Goal: Transaction & Acquisition: Purchase product/service

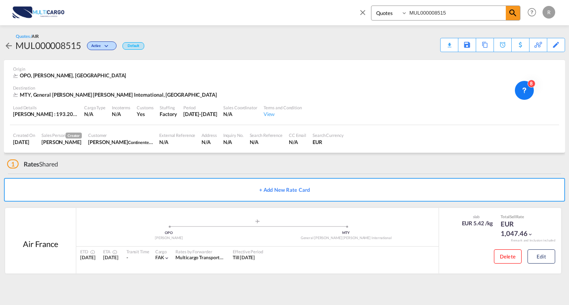
click at [389, 13] on div "Quotes MUL000008515" at bounding box center [445, 13] width 149 height 15
type input "MUL000008559"
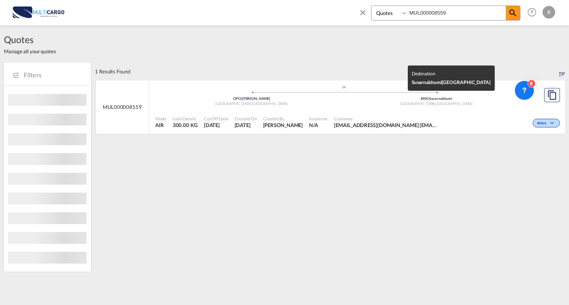
click at [493, 106] on div "[GEOGRAPHIC_DATA] , [GEOGRAPHIC_DATA]" at bounding box center [436, 104] width 185 height 5
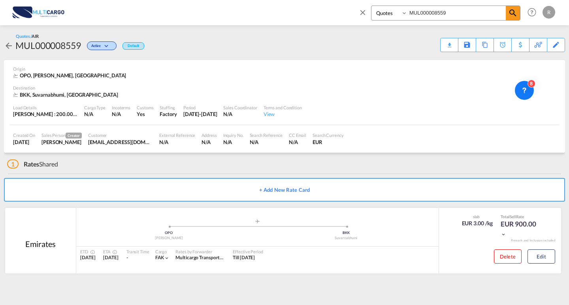
drag, startPoint x: 363, startPoint y: 15, endPoint x: 407, endPoint y: 28, distance: 45.8
click at [364, 16] on md-icon "icon-close" at bounding box center [362, 12] width 9 height 9
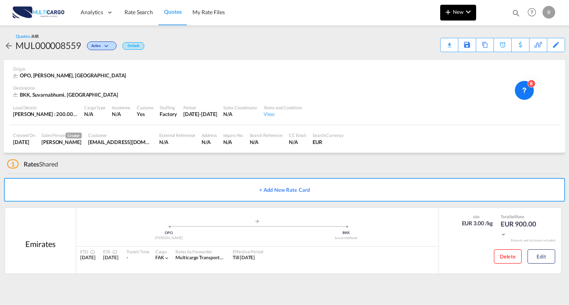
click at [460, 18] on button "New" at bounding box center [458, 13] width 36 height 16
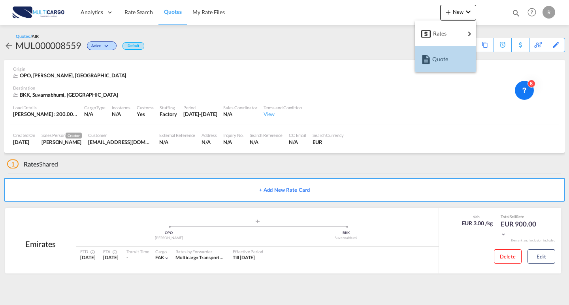
click at [452, 50] on div "Quote" at bounding box center [446, 59] width 29 height 20
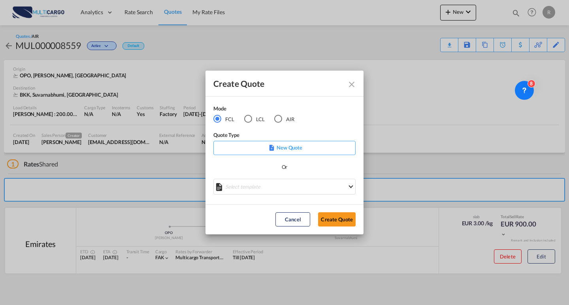
click at [285, 121] on md-radio-button "AIR" at bounding box center [284, 119] width 20 height 9
click at [290, 189] on md-select "Select template EXP EXW AIR 09/2025 [PERSON_NAME] | [DATE] IMP_DAP_AIR <500KG -…" at bounding box center [284, 187] width 142 height 16
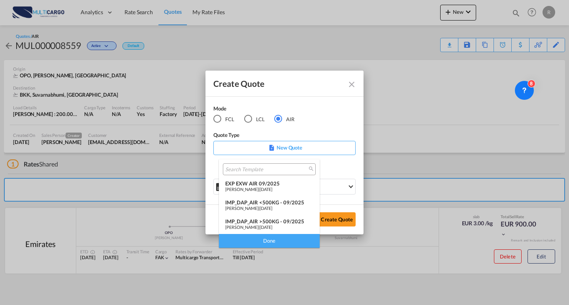
click at [266, 182] on div "EXP EXW AIR 09/2025" at bounding box center [269, 184] width 88 height 6
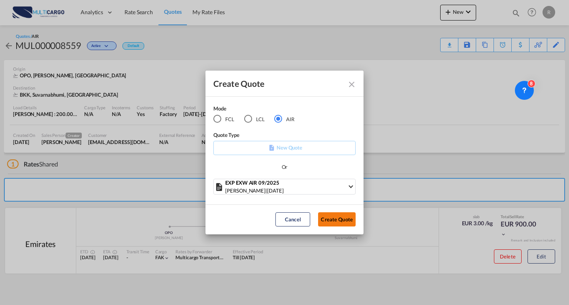
click at [324, 219] on button "Create Quote" at bounding box center [337, 220] width 38 height 14
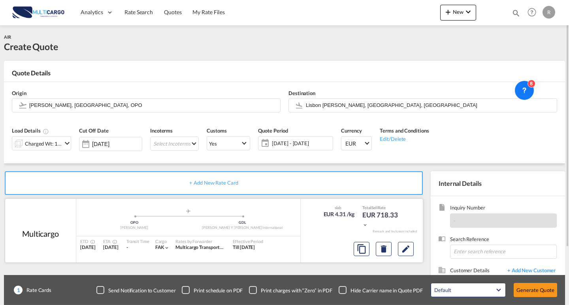
scroll to position [40, 0]
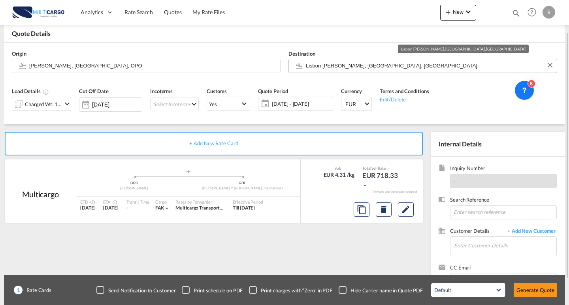
drag, startPoint x: 413, startPoint y: 69, endPoint x: 315, endPoint y: 69, distance: 98.8
click at [315, 69] on input "Lisbon [PERSON_NAME], [GEOGRAPHIC_DATA], [GEOGRAPHIC_DATA]" at bounding box center [429, 66] width 247 height 14
click at [392, 66] on input "Lisbon [PERSON_NAME], [GEOGRAPHIC_DATA], [GEOGRAPHIC_DATA]" at bounding box center [429, 66] width 247 height 14
drag, startPoint x: 392, startPoint y: 66, endPoint x: 270, endPoint y: 76, distance: 122.5
click at [270, 75] on div "Origin [PERSON_NAME], [GEOGRAPHIC_DATA], OPO Destination [GEOGRAPHIC_DATA] [GEO…" at bounding box center [284, 62] width 553 height 38
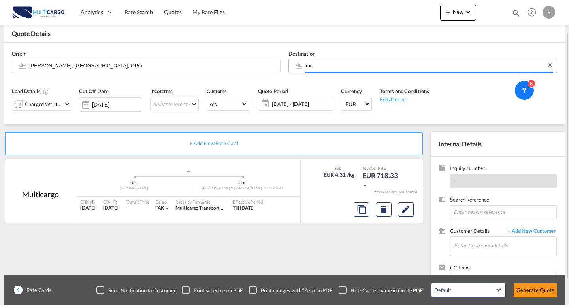
type input "m"
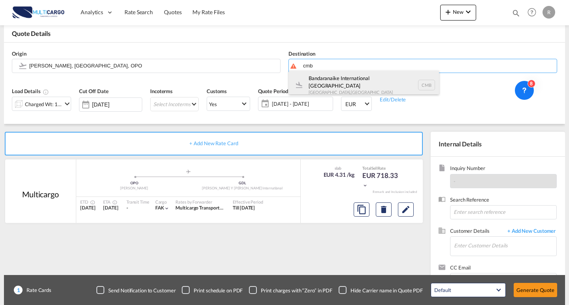
click at [354, 90] on div "Bandaranaike International [GEOGRAPHIC_DATA] [GEOGRAPHIC_DATA] , [GEOGRAPHIC_DA…" at bounding box center [364, 85] width 150 height 28
type input "Bandaranaike International [GEOGRAPHIC_DATA], [GEOGRAPHIC_DATA], CMB"
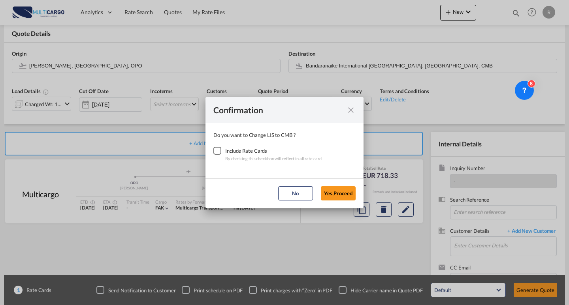
click at [217, 151] on div "Checkbox No Ink" at bounding box center [217, 151] width 8 height 8
click at [332, 194] on button "Yes,Proceed" at bounding box center [338, 194] width 35 height 14
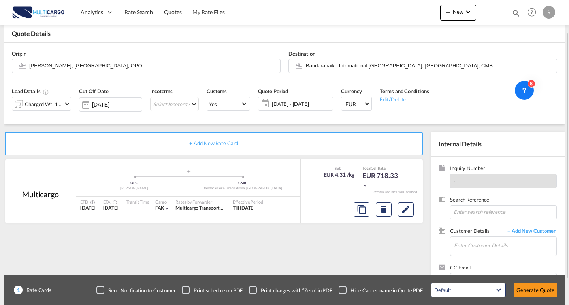
click at [55, 108] on div "Charged Wt: 166.67 KG" at bounding box center [43, 104] width 37 height 11
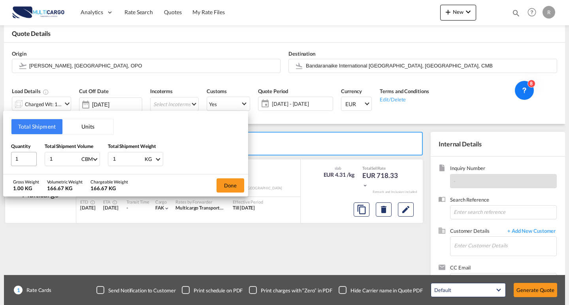
drag, startPoint x: 62, startPoint y: 159, endPoint x: 30, endPoint y: 153, distance: 31.7
click at [23, 158] on div "Quantity 1 Total Shipment Volume 1 CBM CBM CFT KG LB Total Shipment Weight 1 KG…" at bounding box center [125, 155] width 229 height 24
type input "0"
type input "0.93"
drag, startPoint x: 106, startPoint y: 160, endPoint x: 99, endPoint y: 159, distance: 7.2
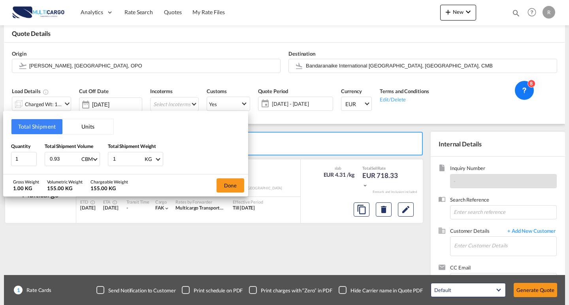
click at [99, 159] on div "Quantity 1 Total Shipment Volume 0.93 CBM CBM CFT KG LB Total Shipment Weight 1…" at bounding box center [125, 155] width 229 height 24
type input "397"
click at [228, 189] on button "Done" at bounding box center [231, 186] width 28 height 14
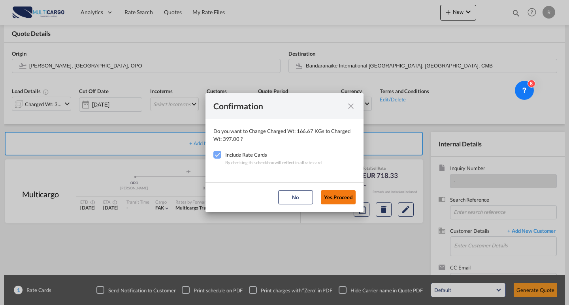
click at [328, 194] on button "Yes,Proceed" at bounding box center [338, 197] width 35 height 14
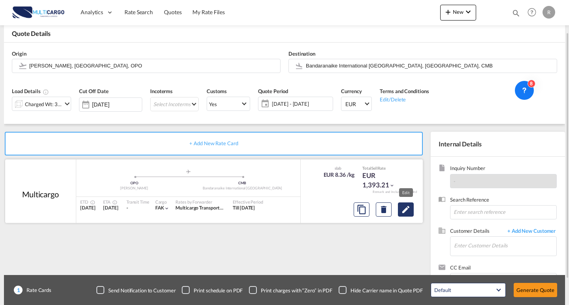
click at [407, 211] on md-icon "Edit" at bounding box center [405, 209] width 9 height 9
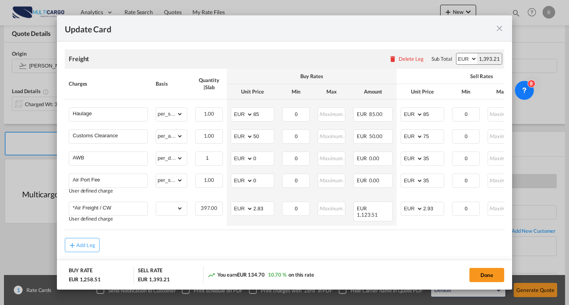
scroll to position [220, 0]
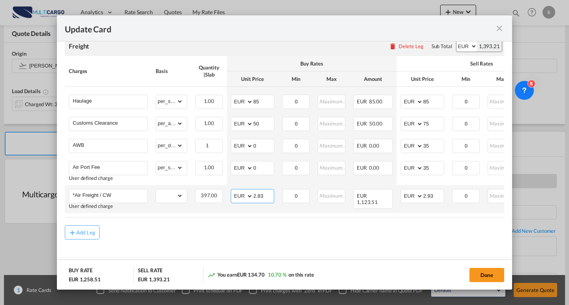
click at [244, 192] on md-input-container "AED AFN ALL AMD ANG AOA ARS AUD AWG AZN BAM BBD BDT BGN BHD BIF BMD BND [PERSON…" at bounding box center [252, 196] width 43 height 14
type input "2.1"
click at [411, 194] on md-input-container "AED AFN ALL AMD ANG AOA ARS AUD AWG AZN BAM BBD BDT BGN BHD BIF BMD BND [PERSON…" at bounding box center [422, 196] width 43 height 14
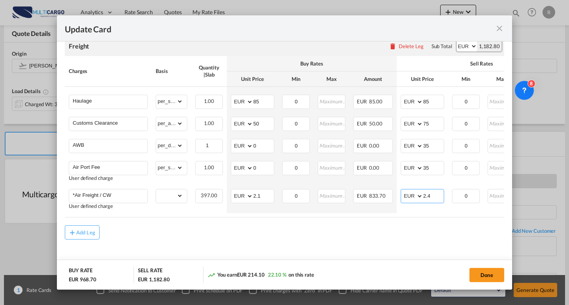
type input "2.4"
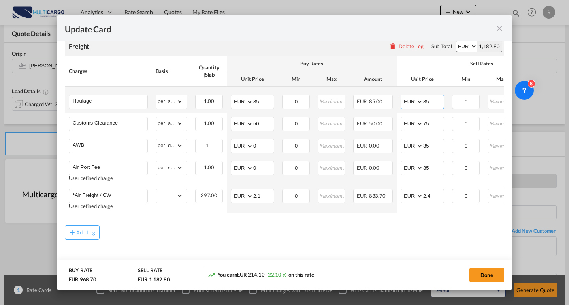
drag, startPoint x: 434, startPoint y: 99, endPoint x: 412, endPoint y: 99, distance: 22.1
click at [412, 99] on md-input-container "AED AFN ALL AMD ANG AOA ARS AUD AWG AZN BAM BBD BDT BGN BHD BIF BMD BND [PERSON…" at bounding box center [422, 102] width 43 height 14
type input "100"
click at [469, 230] on div "Add Leg" at bounding box center [284, 233] width 439 height 14
drag, startPoint x: 486, startPoint y: 275, endPoint x: 483, endPoint y: 245, distance: 30.6
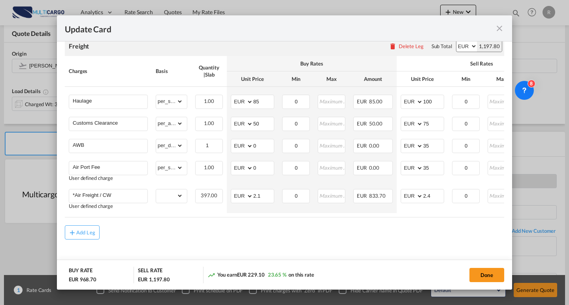
click at [486, 275] on button "Done" at bounding box center [486, 275] width 35 height 14
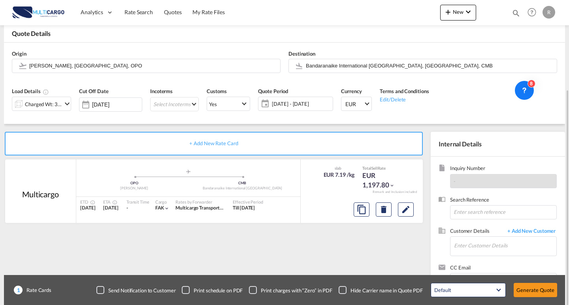
scroll to position [71, 0]
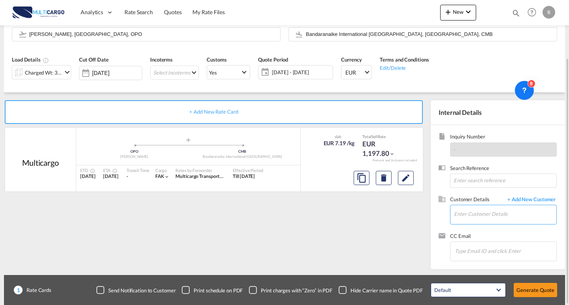
click at [482, 214] on input "Enter Customer Details" at bounding box center [505, 214] width 102 height 18
type input "umesh"
drag, startPoint x: 450, startPoint y: 219, endPoint x: 425, endPoint y: 220, distance: 25.3
click at [427, 220] on internal-details "Internal Details Inquiry Number - Search Reference Customer Details + Add New C…" at bounding box center [496, 184] width 138 height 169
click at [406, 176] on md-icon "Edit" at bounding box center [405, 177] width 9 height 9
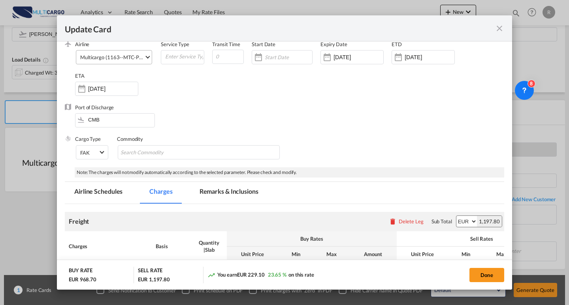
scroll to position [0, 0]
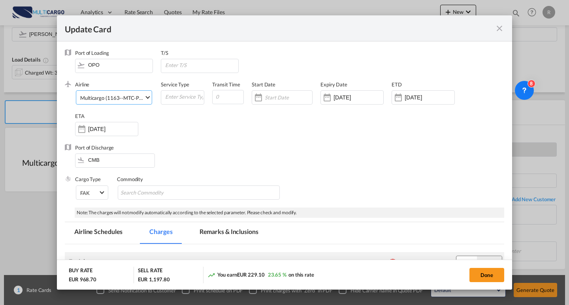
click at [113, 100] on div "Multicargo (1163--MTC-PT / -)" at bounding box center [115, 98] width 70 height 6
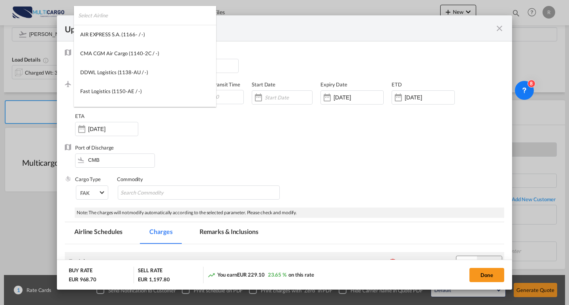
click at [149, 24] on input "search" at bounding box center [147, 15] width 138 height 19
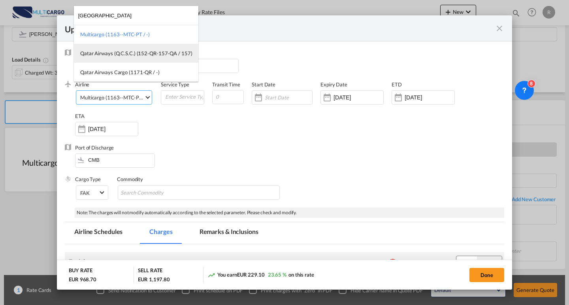
type input "[GEOGRAPHIC_DATA]"
click at [133, 55] on div "Qatar Airways (Q.C.S.C.) (152-QR-157-QA / 157)" at bounding box center [136, 53] width 112 height 7
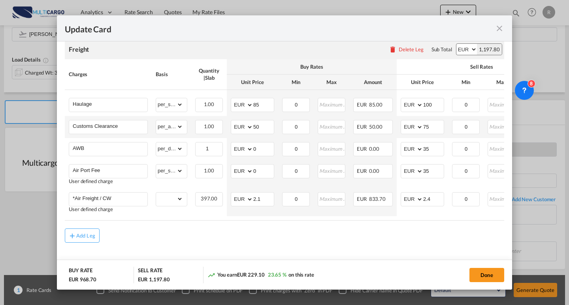
scroll to position [220, 0]
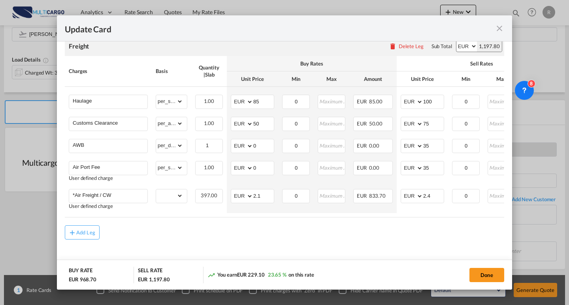
click at [479, 270] on button "Done" at bounding box center [486, 275] width 35 height 14
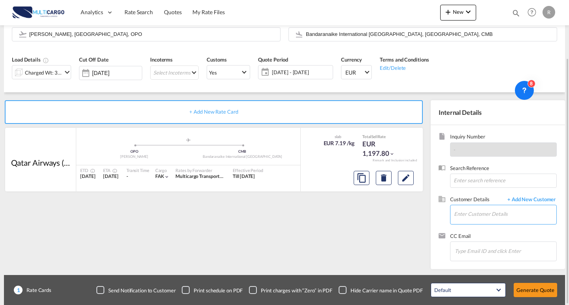
click at [478, 214] on input "Enter Customer Details" at bounding box center [505, 214] width 102 height 18
click at [442, 217] on body "Analytics Reports Dashboard Rate Search Quotes My Rate Files Analytics" at bounding box center [284, 152] width 569 height 305
paste input "[EMAIL_ADDRESS][DOMAIN_NAME]"
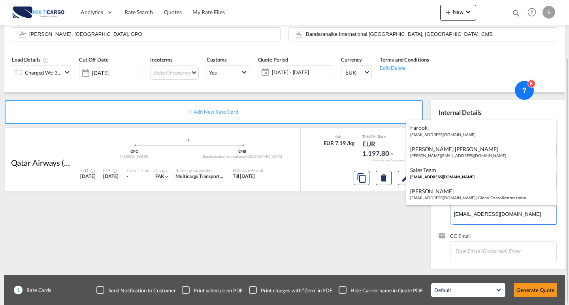
type input "globalconsol"
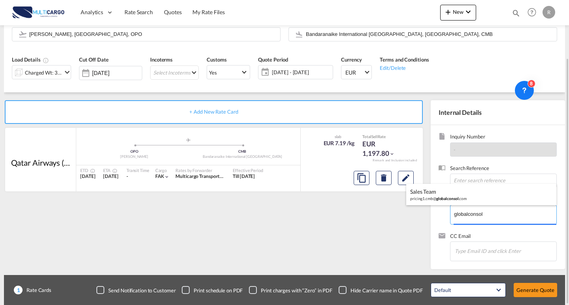
drag, startPoint x: 498, startPoint y: 208, endPoint x: 281, endPoint y: 192, distance: 217.5
click at [250, 183] on body "Analytics Reports Dashboard Rate Search Quotes My Rate Files Analytics" at bounding box center [284, 152] width 569 height 305
click at [523, 198] on span "+ Add New Customer" at bounding box center [529, 200] width 53 height 9
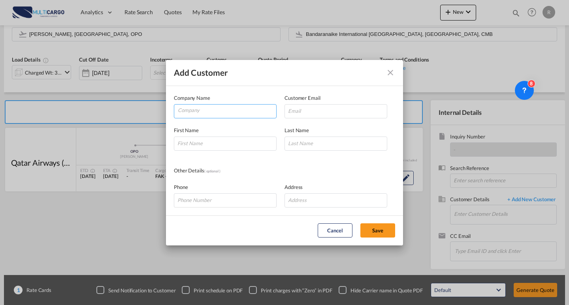
click at [216, 107] on input "Company" at bounding box center [227, 111] width 98 height 12
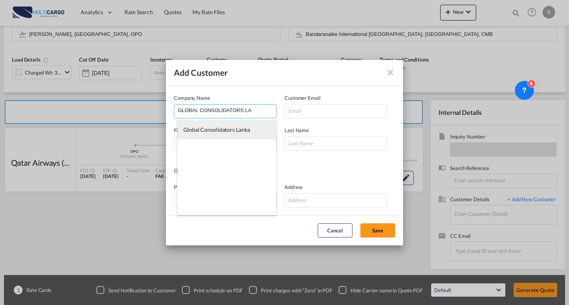
click at [251, 132] on li "Global Consolidators Lanka" at bounding box center [226, 130] width 99 height 19
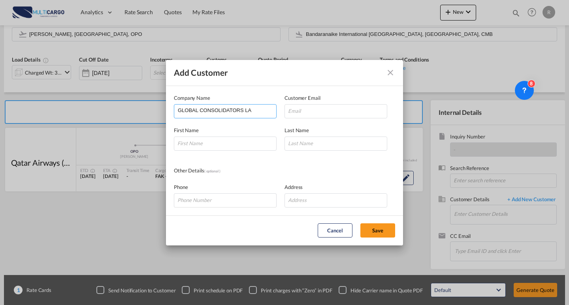
type input "Global Consolidators Lanka"
click at [296, 113] on input "Add Customer Company ..." at bounding box center [336, 111] width 103 height 14
paste input "[EMAIL_ADDRESS][DOMAIN_NAME]"
type input "[EMAIL_ADDRESS][DOMAIN_NAME]"
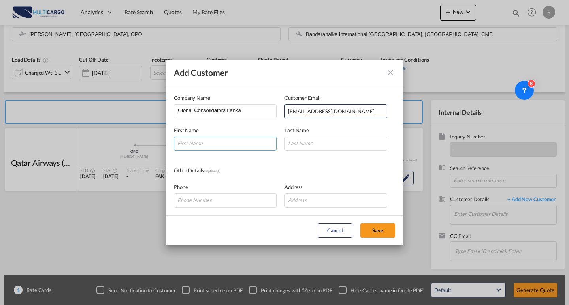
click at [211, 148] on input "Add Customer Company ..." at bounding box center [225, 144] width 103 height 14
type input "u"
type input "[DEMOGRAPHIC_DATA]"
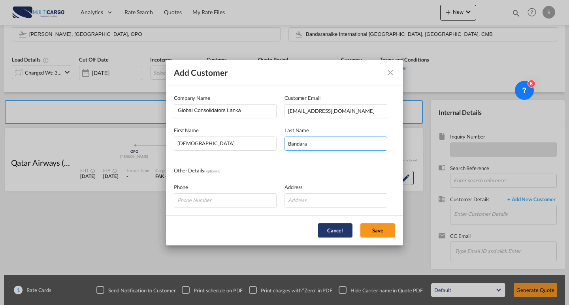
type input "Bandara"
click at [371, 228] on button "Save" at bounding box center [377, 231] width 35 height 14
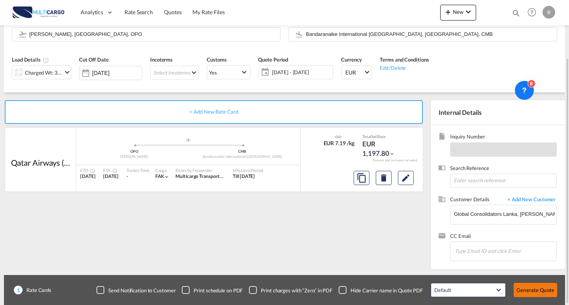
click at [525, 290] on button "Generate Quote" at bounding box center [535, 290] width 43 height 14
click at [526, 286] on button "Generate Quote" at bounding box center [535, 290] width 43 height 14
click at [526, 202] on span "+ Add New Customer" at bounding box center [529, 200] width 53 height 9
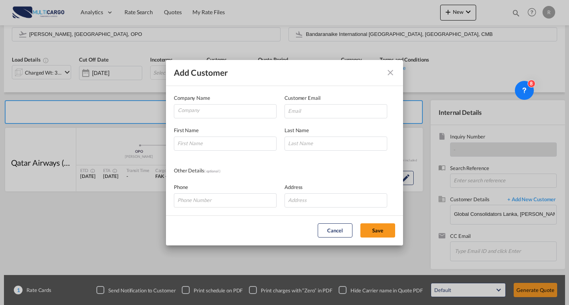
click at [390, 74] on md-icon "icon-close" at bounding box center [390, 72] width 9 height 9
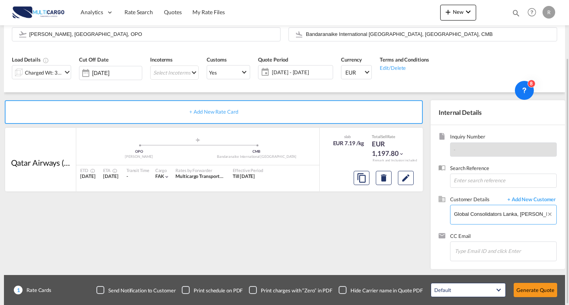
click at [480, 216] on input "Global Consolidators Lanka, [PERSON_NAME], [EMAIL_ADDRESS][DOMAIN_NAME]" at bounding box center [505, 214] width 102 height 18
click at [476, 216] on input "Global Consolidators Lanka, [PERSON_NAME], [EMAIL_ADDRESS][DOMAIN_NAME]" at bounding box center [505, 214] width 102 height 18
click at [475, 215] on input "Global Consolidators Lanka, [PERSON_NAME], [EMAIL_ADDRESS][DOMAIN_NAME]" at bounding box center [505, 214] width 102 height 18
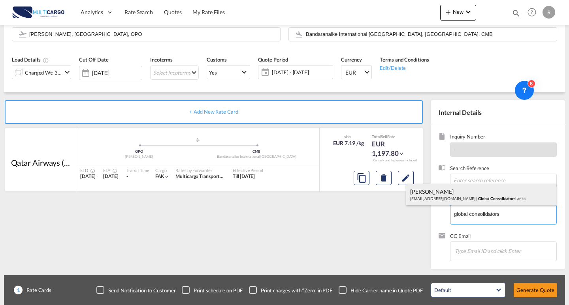
click at [467, 193] on div "[PERSON_NAME] [EMAIL_ADDRESS][DOMAIN_NAME] | Global Consolidators Lanka" at bounding box center [481, 194] width 150 height 21
type input "Global Consolidators Lanka, [PERSON_NAME], [EMAIL_ADDRESS][DOMAIN_NAME]"
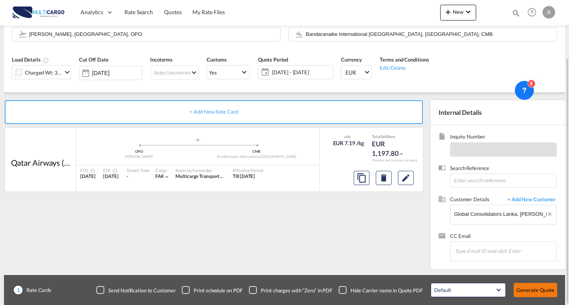
click at [529, 292] on button "Generate Quote" at bounding box center [535, 290] width 43 height 14
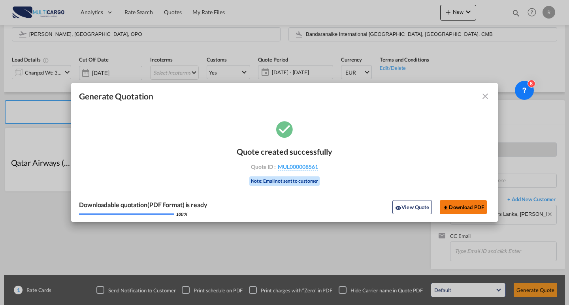
click at [460, 201] on button "Download PDF" at bounding box center [463, 207] width 47 height 14
click at [486, 98] on md-icon "icon-close fg-AAA8AD cursor m-0" at bounding box center [485, 96] width 9 height 9
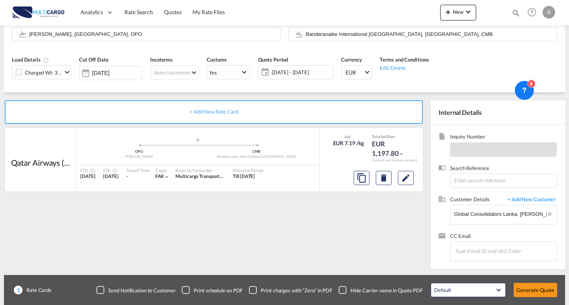
click at [449, 9] on div "Generate Quotation Quote created successfully Quote ID : MUL000008561 Note: Ema…" at bounding box center [284, 152] width 569 height 305
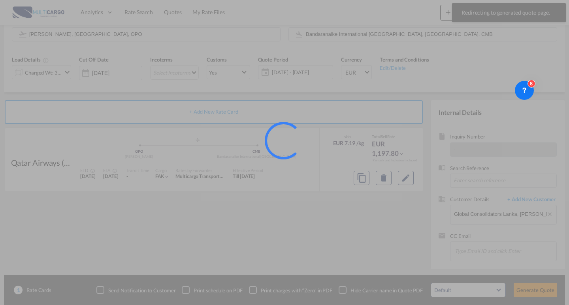
click at [453, 15] on div at bounding box center [284, 152] width 569 height 305
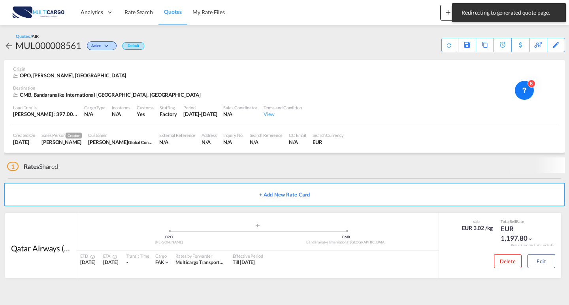
click at [455, 12] on div "Redirecting to generated quote page. Press Escape to dismiss." at bounding box center [509, 12] width 114 height 19
click at [450, 13] on md-toast "Redirecting to generated quote page. Press Escape to dismiss." at bounding box center [509, 12] width 120 height 25
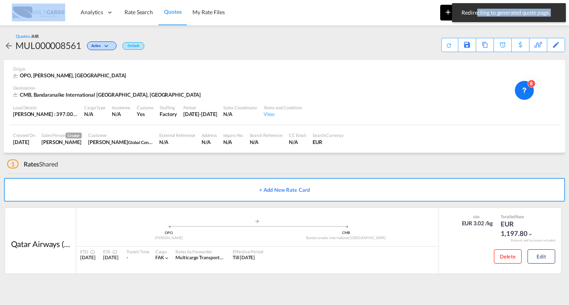
click at [449, 14] on body "Redirecting to generated quote page. Press Escape to dismiss. Analytics Reports…" at bounding box center [284, 152] width 569 height 305
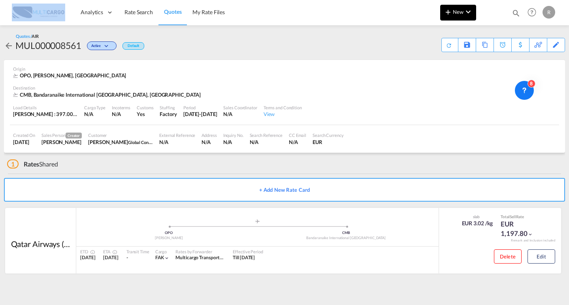
click at [446, 14] on md-icon "icon-plus 400-fg" at bounding box center [447, 11] width 9 height 9
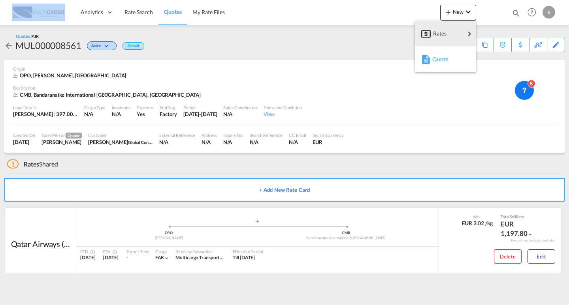
click at [447, 65] on div "Quote" at bounding box center [446, 59] width 29 height 20
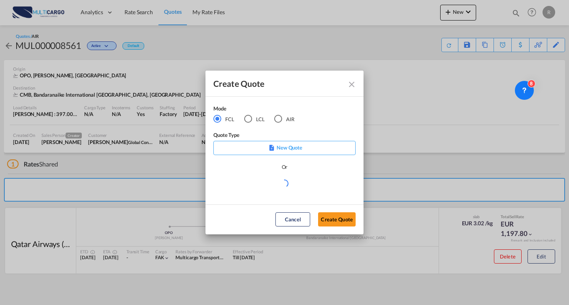
click at [280, 119] on div "AIR" at bounding box center [278, 119] width 8 height 8
click at [298, 190] on md-select "Select template EXP EXW MERC.Nacional 09/2025 [PERSON_NAME] | [DATE] IMP DAP FC…" at bounding box center [284, 187] width 142 height 16
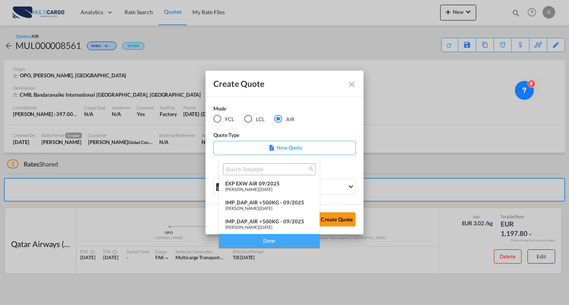
click at [272, 188] on span "[DATE]" at bounding box center [266, 189] width 13 height 5
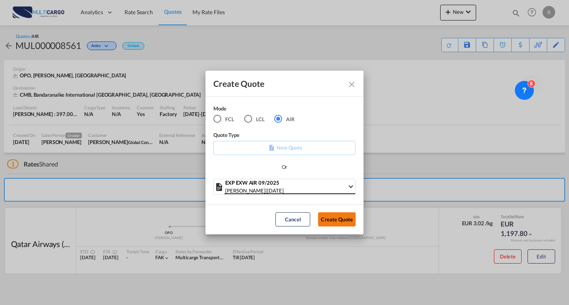
click at [328, 217] on button "Create Quote" at bounding box center [337, 220] width 38 height 14
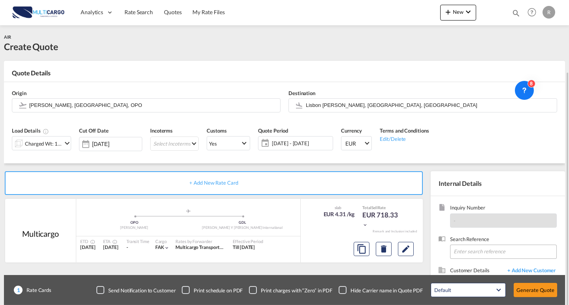
scroll to position [40, 0]
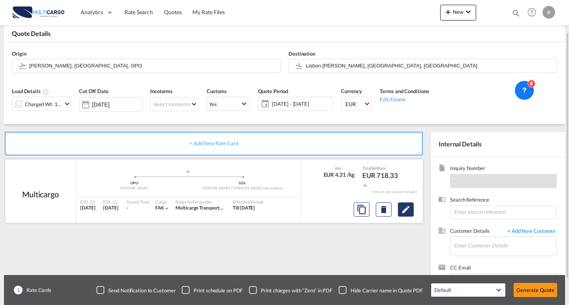
click at [403, 208] on md-icon "Edit" at bounding box center [405, 209] width 9 height 9
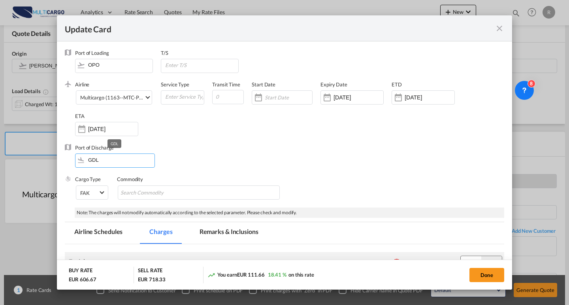
drag, startPoint x: 114, startPoint y: 157, endPoint x: 96, endPoint y: 156, distance: 18.2
click at [96, 156] on input "GDL" at bounding box center [116, 160] width 75 height 12
click at [117, 97] on div "Multicargo (1163--MTC-PT / -)" at bounding box center [115, 98] width 70 height 6
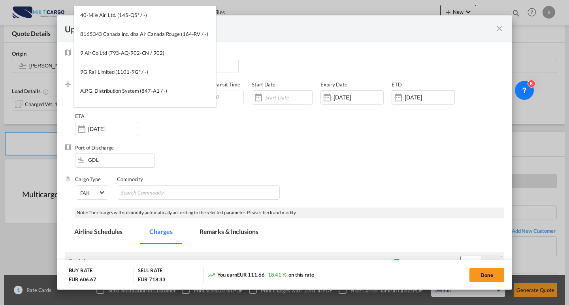
scroll to position [0, 0]
click at [160, 16] on input "search" at bounding box center [147, 15] width 138 height 19
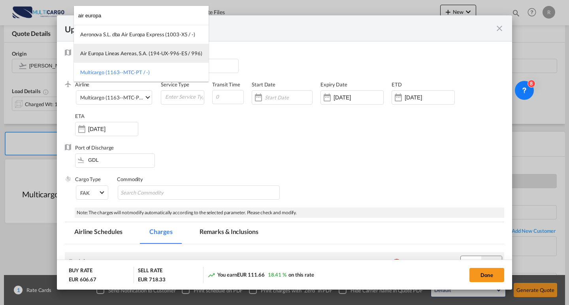
type input "air europa"
drag, startPoint x: 166, startPoint y: 55, endPoint x: 175, endPoint y: 56, distance: 9.6
click at [166, 55] on div "Air Europa Lineas Aereas, S.A. (194-UX-996-ES / 996)" at bounding box center [141, 53] width 122 height 7
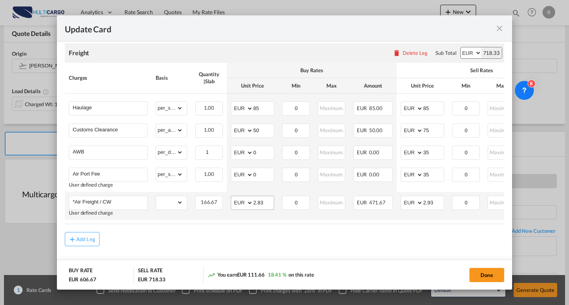
scroll to position [220, 0]
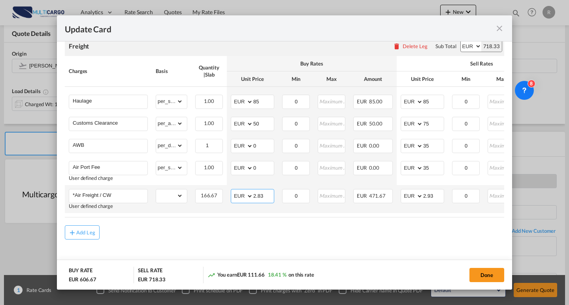
drag, startPoint x: 264, startPoint y: 195, endPoint x: 228, endPoint y: 192, distance: 36.5
click at [228, 192] on td "AED AFN ALL AMD ANG AOA ARS AUD AWG AZN BAM BBD BDT BGN BHD BIF BMD BND [PERSON…" at bounding box center [252, 199] width 51 height 28
type input "5.40"
drag, startPoint x: 419, startPoint y: 190, endPoint x: 393, endPoint y: 188, distance: 26.1
click at [393, 188] on tr "*Air Freight / CW User defined charge Please Enter Already Exists gross_weight …" at bounding box center [345, 199] width 560 height 28
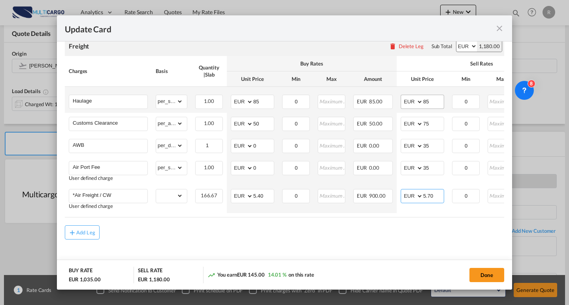
type input "5.70"
drag, startPoint x: 438, startPoint y: 98, endPoint x: 404, endPoint y: 102, distance: 34.3
click at [405, 102] on md-input-container "AED AFN ALL AMD ANG AOA ARS AUD AWG AZN BAM BBD BDT BGN BHD BIF BMD BND [PERSON…" at bounding box center [422, 102] width 43 height 14
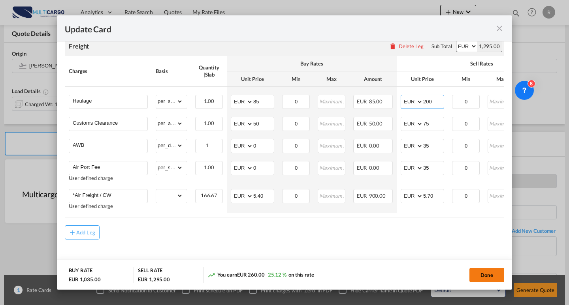
type input "200"
click at [489, 276] on button "Done" at bounding box center [486, 275] width 35 height 14
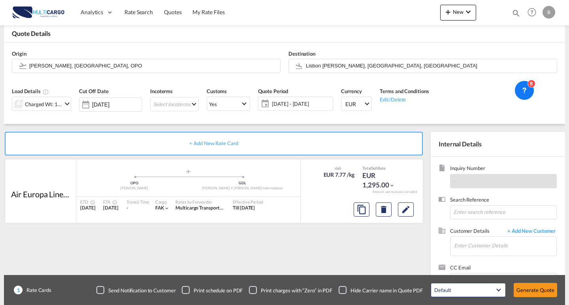
type input "5.4"
type input "5.7"
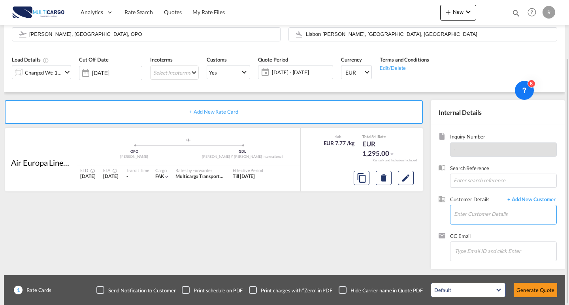
click at [473, 222] on input "Enter Customer Details" at bounding box center [505, 214] width 102 height 18
type input "well cargo"
click at [53, 74] on div "Charged Wt: 166.67 KG" at bounding box center [43, 72] width 37 height 11
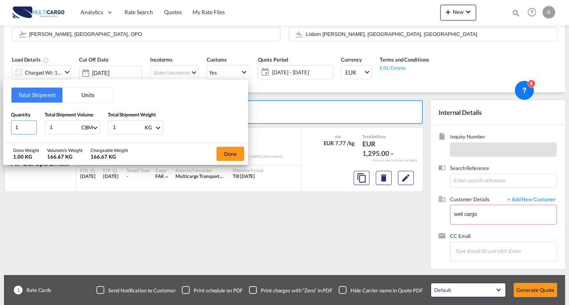
drag, startPoint x: 6, startPoint y: 126, endPoint x: 0, endPoint y: 126, distance: 5.5
click at [0, 126] on div "Total Shipment Units Quantity 1 Total Shipment Volume 1 CBM CBM CFT KG LB Total…" at bounding box center [284, 152] width 569 height 305
type input "13"
drag, startPoint x: 48, startPoint y: 129, endPoint x: 51, endPoint y: 118, distance: 11.5
click at [32, 128] on div "Quantity 13 Total Shipment Volume 1 CBM CBM CFT KG LB Total Shipment Weight 1 K…" at bounding box center [125, 123] width 229 height 24
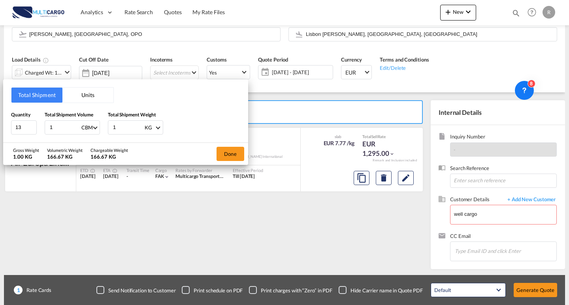
type input "0"
type input "0.35"
drag, startPoint x: 107, startPoint y: 124, endPoint x: 113, endPoint y: 124, distance: 5.9
click at [106, 123] on div "Quantity 13 Total Shipment Volume 0.35 CBM CBM CFT KG LB Total Shipment Weight …" at bounding box center [125, 123] width 229 height 24
type input "166"
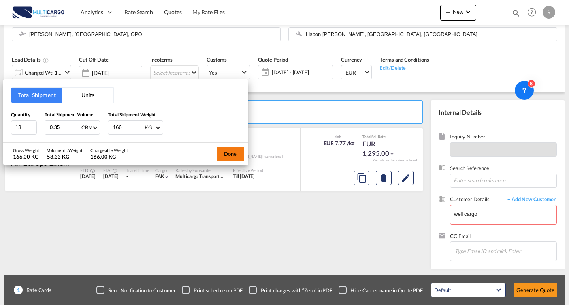
click at [229, 153] on button "Done" at bounding box center [231, 154] width 28 height 14
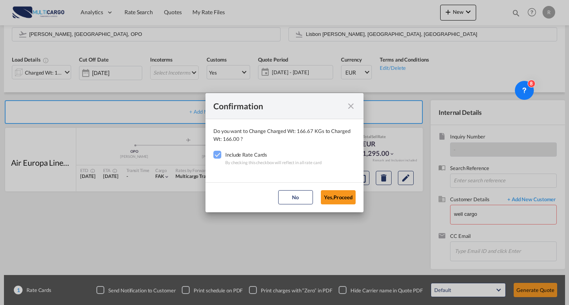
click at [339, 202] on button "Yes,Proceed" at bounding box center [338, 197] width 35 height 14
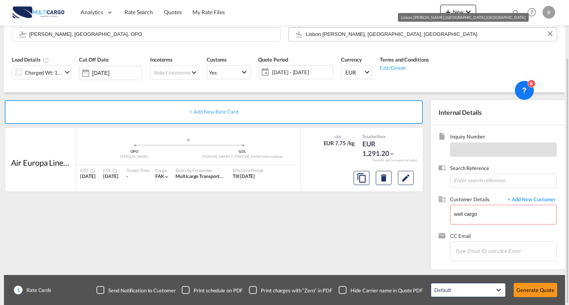
drag, startPoint x: 381, startPoint y: 35, endPoint x: 307, endPoint y: 28, distance: 74.2
click at [307, 28] on input "Lisbon [PERSON_NAME], [GEOGRAPHIC_DATA], [GEOGRAPHIC_DATA]" at bounding box center [429, 34] width 247 height 14
drag, startPoint x: 393, startPoint y: 29, endPoint x: 229, endPoint y: 26, distance: 164.0
click at [229, 26] on div "Origin [PERSON_NAME], [GEOGRAPHIC_DATA], OPO Destination [GEOGRAPHIC_DATA] [GEO…" at bounding box center [284, 30] width 553 height 38
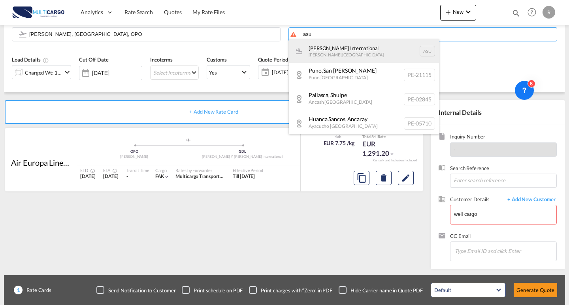
click at [373, 54] on div "[PERSON_NAME] International [PERSON_NAME] , [GEOGRAPHIC_DATA] [GEOGRAPHIC_DATA]" at bounding box center [364, 51] width 150 height 24
type input "[PERSON_NAME] International, [GEOGRAPHIC_DATA], ASU"
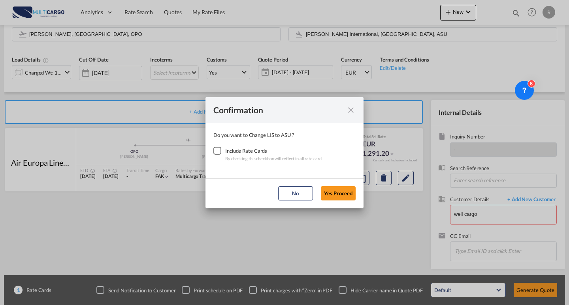
click at [214, 150] on div "Checkbox No Ink" at bounding box center [217, 151] width 8 height 8
click at [331, 193] on button "Yes,Proceed" at bounding box center [338, 194] width 35 height 14
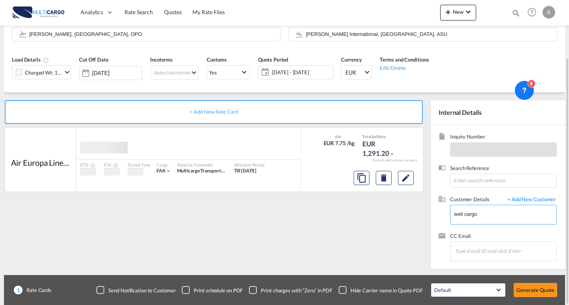
click at [507, 219] on body "Analytics Reports Dashboard Rate Search Quotes My Rate Files Analytics" at bounding box center [284, 152] width 569 height 305
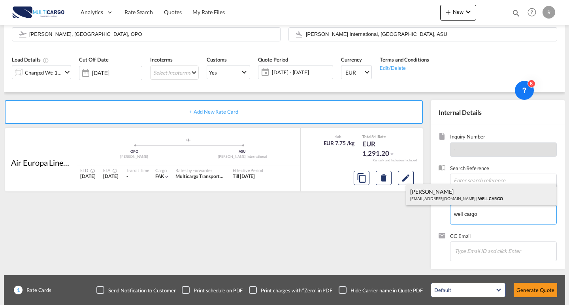
click at [481, 198] on div "[PERSON_NAME] [PERSON_NAME][EMAIL_ADDRESS][DOMAIN_NAME] | WELL CARGO" at bounding box center [481, 194] width 150 height 21
type input "WELL CARGO, [PERSON_NAME], [EMAIL_ADDRESS][DOMAIN_NAME]"
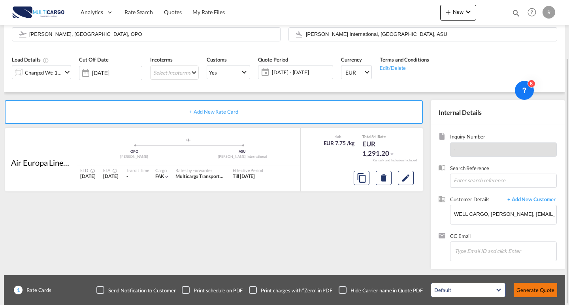
click at [529, 288] on button "Generate Quote" at bounding box center [535, 290] width 43 height 14
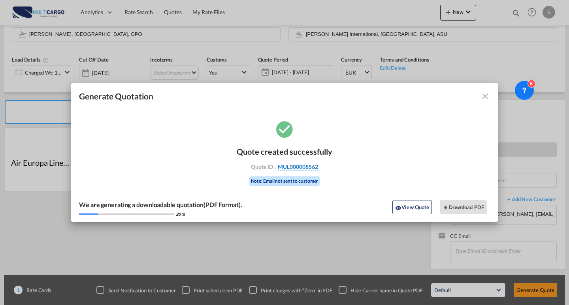
click at [289, 166] on span "MUL000008562" at bounding box center [298, 167] width 40 height 7
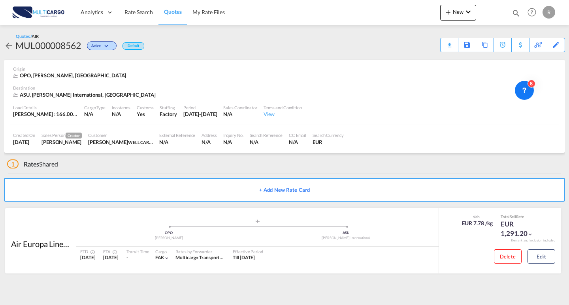
click at [40, 41] on div "MUL000008562" at bounding box center [48, 45] width 66 height 13
click at [42, 42] on div "MUL000008562" at bounding box center [48, 45] width 66 height 13
copy div "MUL000008562"
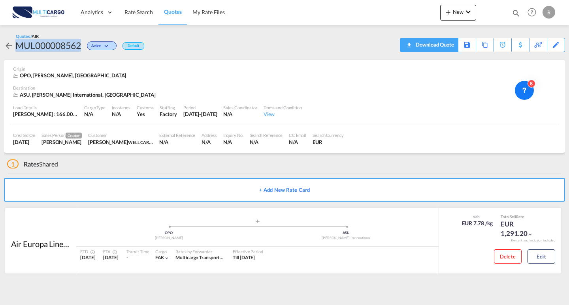
click at [441, 47] on div "Download Quote" at bounding box center [434, 44] width 40 height 13
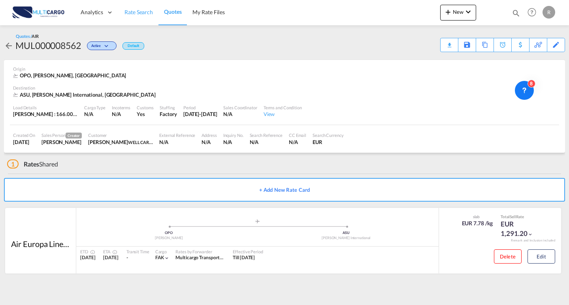
click at [136, 13] on span "Rate Search" at bounding box center [138, 12] width 28 height 7
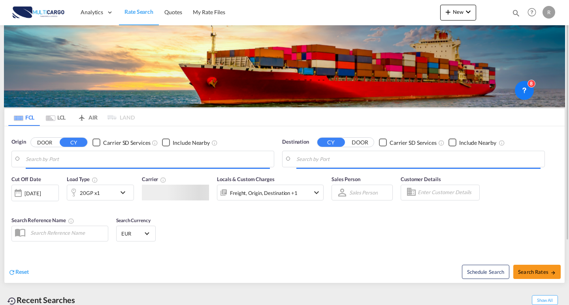
type input "Leixoes, PTLEI"
type input "[GEOGRAPHIC_DATA] ([GEOGRAPHIC_DATA]), MYPKG"
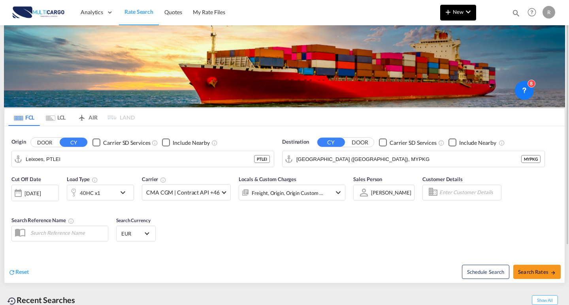
click at [455, 10] on span "New" at bounding box center [458, 12] width 30 height 6
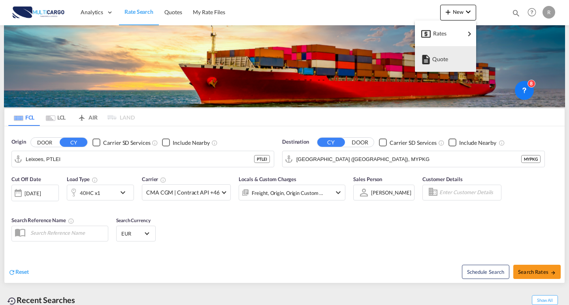
click at [350, 13] on md-backdrop at bounding box center [284, 152] width 569 height 305
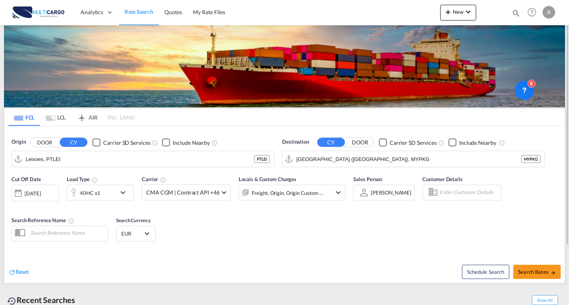
click at [518, 13] on md-icon "icon-magnify" at bounding box center [516, 13] width 9 height 9
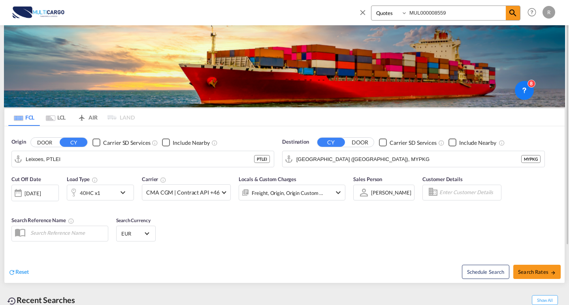
drag, startPoint x: 453, startPoint y: 11, endPoint x: 352, endPoint y: 12, distance: 101.2
click at [352, 12] on div "Quotes MUL000008559 Help Resources Product Release R My Profile Logout" at bounding box center [284, 12] width 545 height 25
paste input "1 Pallet | 120 x 80 x 130cm | 253 Kgs 1 Pallet | 120 x 80 x 130cm | 170 Kgs"
drag, startPoint x: 498, startPoint y: 16, endPoint x: 282, endPoint y: 2, distance: 215.9
click at [286, 2] on div "Quotes 1 Pallet | 120 x 80 x 130cm | 253 Kgs 1 Pallet | 120 x 80 x 130cm | 170 …" at bounding box center [284, 12] width 545 height 25
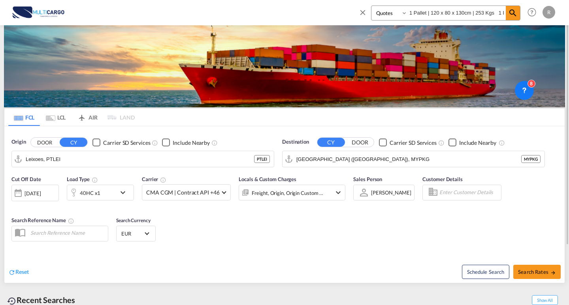
type input "s"
drag, startPoint x: 420, startPoint y: 7, endPoint x: 378, endPoint y: 10, distance: 42.0
click at [378, 10] on div "Quotes s" at bounding box center [445, 13] width 149 height 15
drag, startPoint x: 442, startPoint y: 14, endPoint x: 511, endPoint y: 19, distance: 69.3
click at [443, 14] on input at bounding box center [456, 13] width 98 height 14
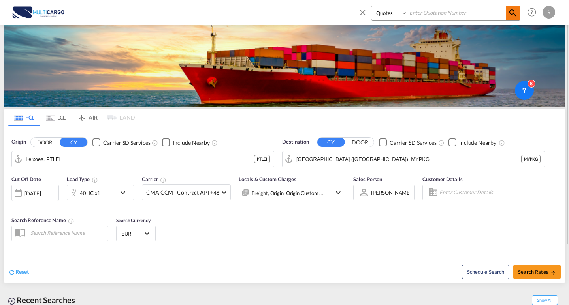
paste input "MUL000008542"
type input "MUL000008542"
click at [512, 14] on md-icon "icon-magnify" at bounding box center [512, 12] width 9 height 9
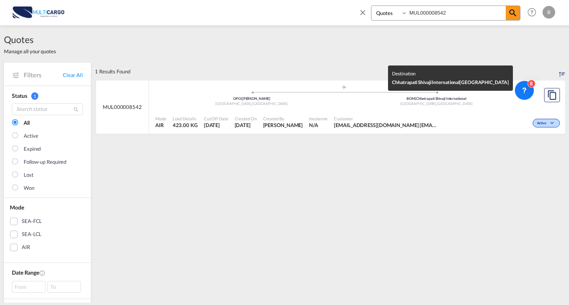
click at [381, 104] on div "[GEOGRAPHIC_DATA] , [GEOGRAPHIC_DATA]" at bounding box center [436, 104] width 185 height 5
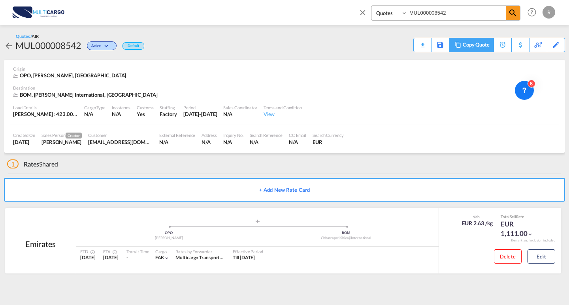
click at [482, 45] on div "Copy Quote" at bounding box center [476, 44] width 27 height 13
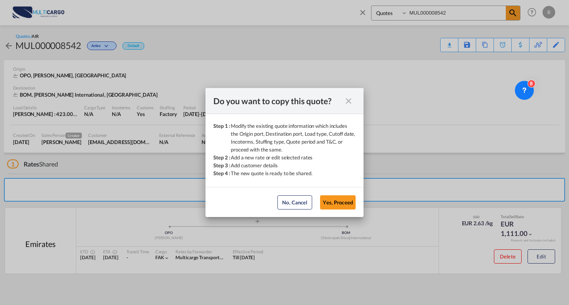
click at [363, 206] on md-dialog-actions "No, Cancel Yes, Proceed No, Cancel Yes, Proceed" at bounding box center [284, 202] width 158 height 30
click at [338, 201] on button "Yes, Proceed" at bounding box center [338, 203] width 36 height 14
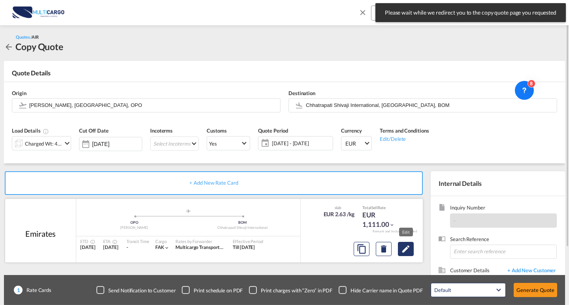
click at [409, 248] on md-icon "Edit" at bounding box center [405, 249] width 9 height 9
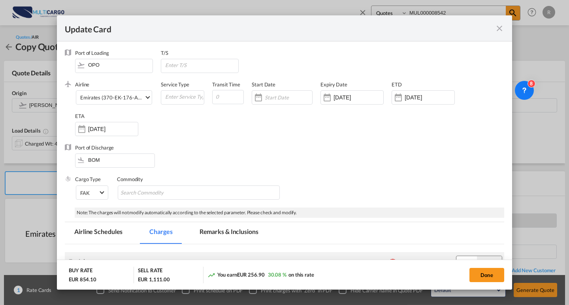
scroll to position [220, 0]
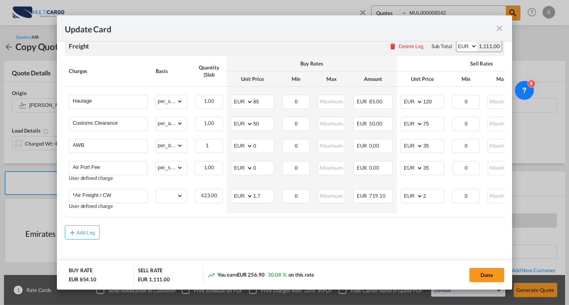
click at [500, 31] on md-icon "icon-close fg-AAA8AD m-0 pointer" at bounding box center [499, 28] width 9 height 9
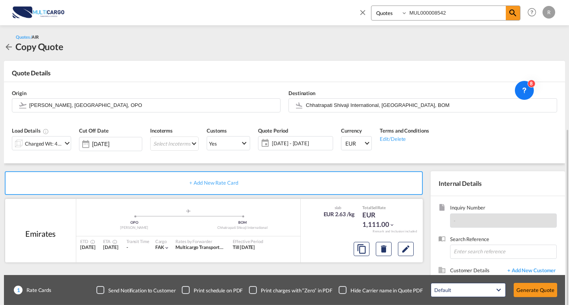
scroll to position [71, 0]
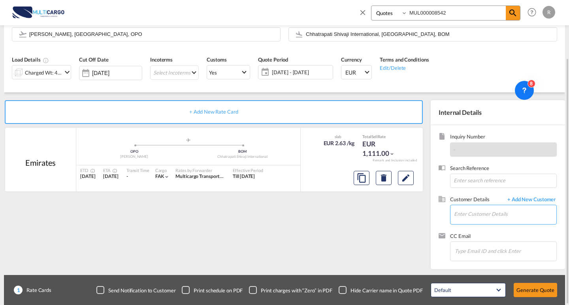
click at [463, 206] on input "Enter Customer Details" at bounding box center [505, 214] width 102 height 18
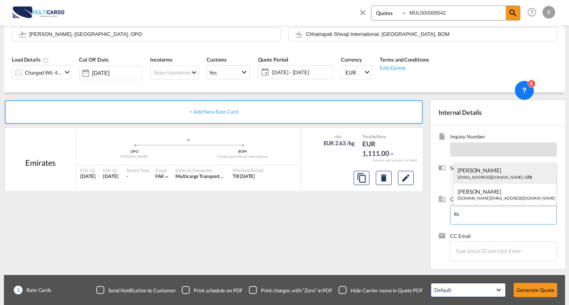
click at [490, 175] on div "[PERSON_NAME] [PERSON_NAME][EMAIL_ADDRESS][DOMAIN_NAME] | LTX" at bounding box center [505, 173] width 103 height 21
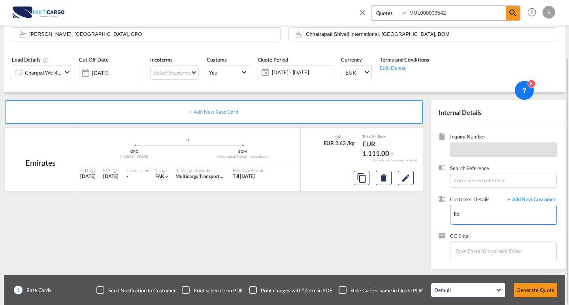
type input "LTX, [PERSON_NAME], [EMAIL_ADDRESS][DOMAIN_NAME]"
click at [543, 294] on button "Generate Quote" at bounding box center [535, 290] width 43 height 14
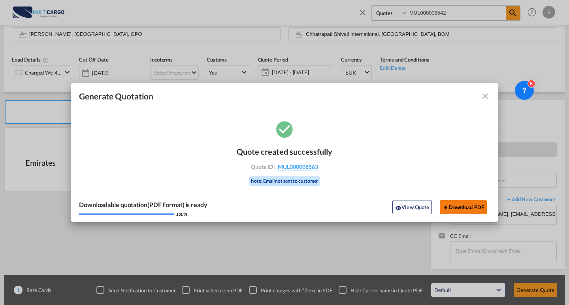
click at [448, 206] on md-icon "icon-download" at bounding box center [446, 208] width 6 height 6
drag, startPoint x: 485, startPoint y: 96, endPoint x: 495, endPoint y: 62, distance: 34.9
click at [485, 96] on md-icon "icon-close fg-AAA8AD cursor m-0" at bounding box center [485, 96] width 9 height 9
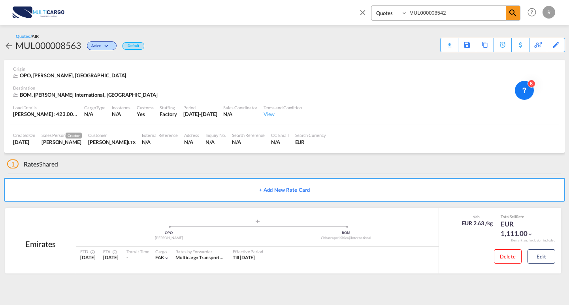
click at [363, 12] on md-icon "icon-close" at bounding box center [362, 12] width 9 height 9
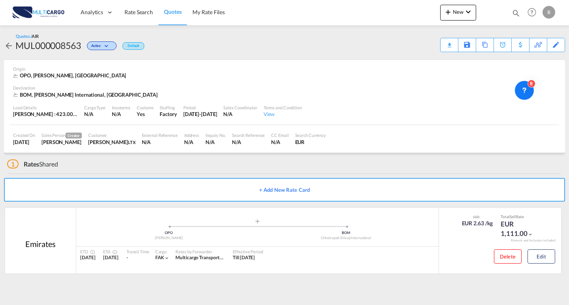
click at [41, 17] on img at bounding box center [38, 13] width 53 height 18
click at [168, 18] on link "Quotes" at bounding box center [172, 13] width 28 height 26
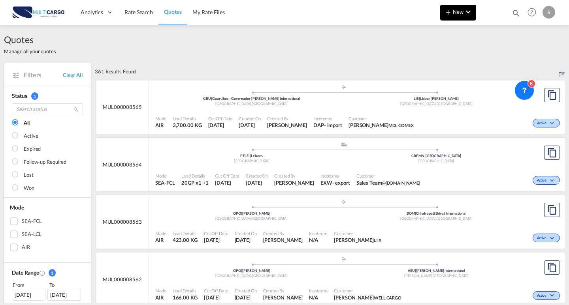
click at [466, 17] on button "New" at bounding box center [458, 13] width 36 height 16
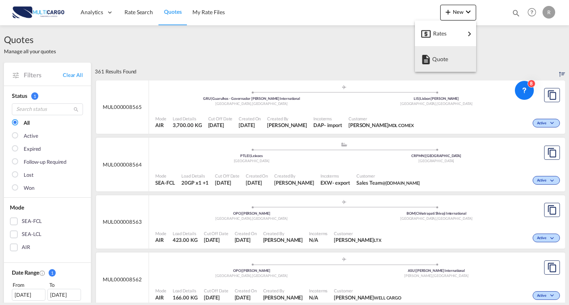
click at [462, 68] on div "Quote" at bounding box center [445, 59] width 49 height 20
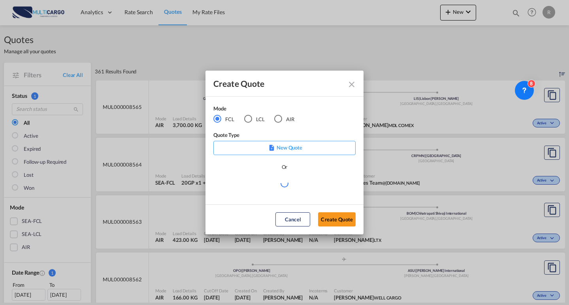
click at [257, 117] on md-radio-button "LCL" at bounding box center [254, 119] width 21 height 9
click at [283, 119] on md-radio-button "AIR" at bounding box center [284, 119] width 20 height 9
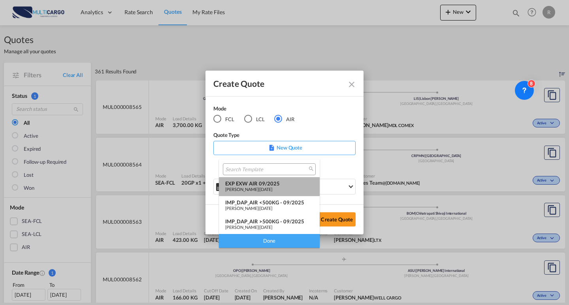
drag, startPoint x: 263, startPoint y: 190, endPoint x: 349, endPoint y: 227, distance: 93.5
click at [264, 190] on span "[DATE]" at bounding box center [266, 189] width 13 height 5
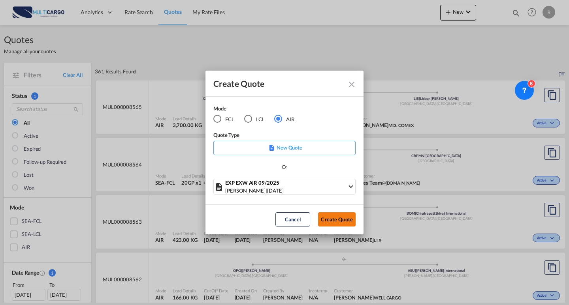
click at [349, 227] on button "Create Quote" at bounding box center [337, 220] width 38 height 14
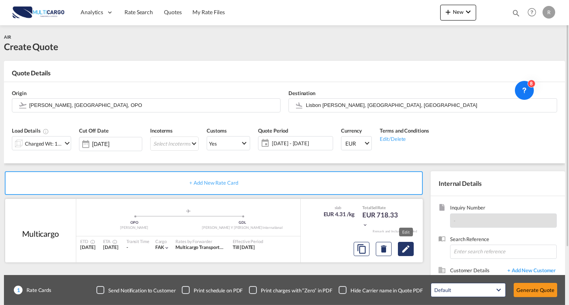
click at [399, 254] on button "Edit" at bounding box center [406, 249] width 16 height 14
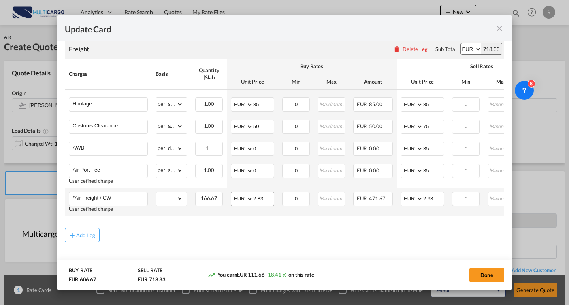
scroll to position [220, 0]
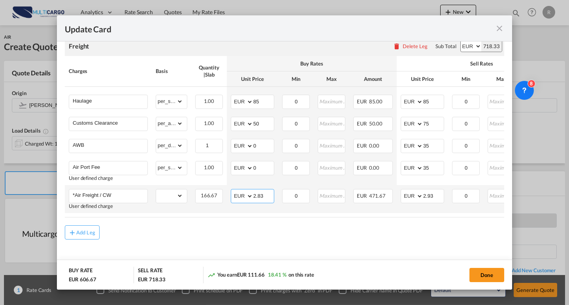
drag, startPoint x: 267, startPoint y: 196, endPoint x: 237, endPoint y: 192, distance: 29.9
click at [237, 192] on md-input-container "AED AFN ALL AMD ANG AOA ARS AUD AWG AZN BAM BBD BDT BGN BHD BIF BMD BND [PERSON…" at bounding box center [252, 196] width 43 height 14
type input "1.35"
drag, startPoint x: 438, startPoint y: 196, endPoint x: 421, endPoint y: 194, distance: 17.1
click at [421, 195] on md-input-container "AED AFN ALL AMD ANG AOA ARS AUD AWG AZN BAM BBD BDT BGN BHD BIF BMD BND [PERSON…" at bounding box center [422, 196] width 43 height 14
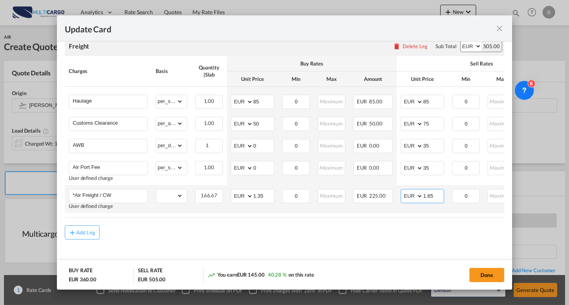
type input "1.65"
click at [494, 274] on button "Done" at bounding box center [486, 275] width 35 height 14
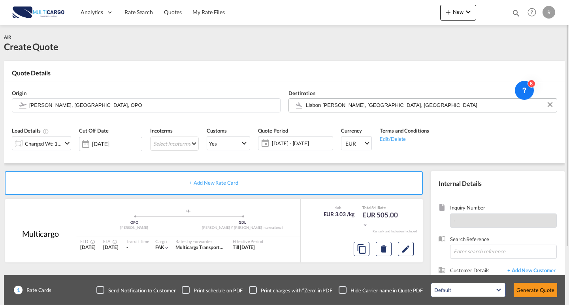
click at [382, 102] on input "Lisbon [PERSON_NAME], [GEOGRAPHIC_DATA], [GEOGRAPHIC_DATA]" at bounding box center [429, 105] width 247 height 14
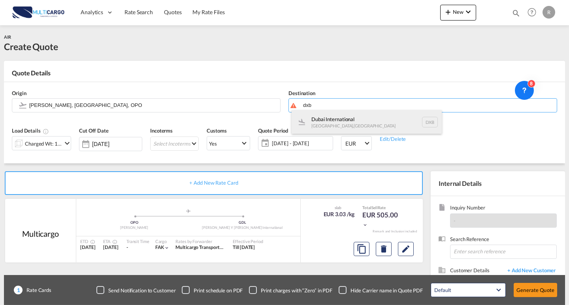
click at [347, 121] on div "Dubai International [GEOGRAPHIC_DATA] , [GEOGRAPHIC_DATA] DXB" at bounding box center [367, 122] width 150 height 24
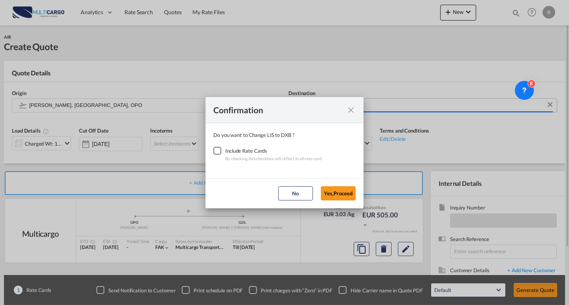
type input "Dubai International, [GEOGRAPHIC_DATA], DXB"
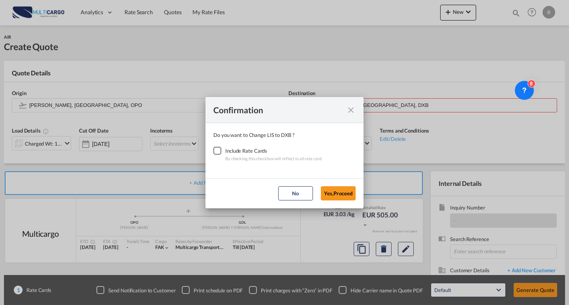
click at [213, 153] on div "Checkbox No Ink" at bounding box center [217, 151] width 8 height 8
click at [349, 192] on button "Yes,Proceed" at bounding box center [338, 194] width 35 height 14
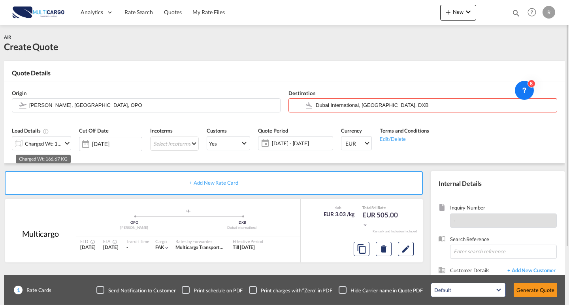
click at [62, 140] on div "Charged Wt: 166.67 KG" at bounding box center [41, 143] width 59 height 14
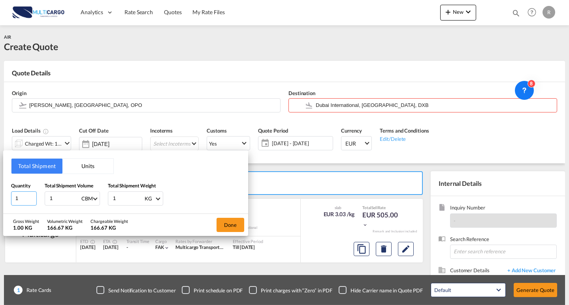
drag, startPoint x: 11, startPoint y: 195, endPoint x: 0, endPoint y: 191, distance: 12.0
click at [0, 191] on div "Total Shipment Units Quantity 1 Total Shipment Volume 1 CBM CBM CFT KG LB Total…" at bounding box center [284, 152] width 569 height 305
type input "3"
drag, startPoint x: 61, startPoint y: 200, endPoint x: 41, endPoint y: 199, distance: 19.8
click at [41, 199] on div "Quantity 3 Total Shipment Volume 1 CBM CBM CFT KG LB Total Shipment Weight 1 KG…" at bounding box center [125, 194] width 229 height 24
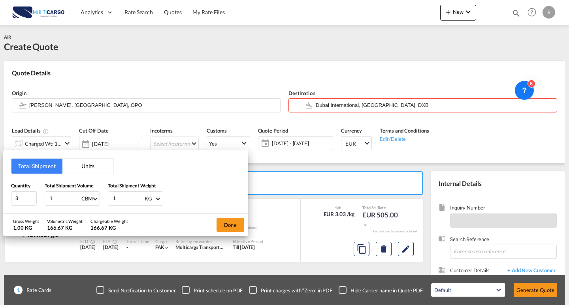
type input "10"
type input "10.1"
drag, startPoint x: 113, startPoint y: 198, endPoint x: 117, endPoint y: 198, distance: 4.0
click at [113, 198] on input "1" at bounding box center [128, 198] width 32 height 13
click at [100, 200] on div "Quantity 3 Total Shipment Volume 10.1 CBM CBM CFT KG LB Total Shipment Weight 1…" at bounding box center [125, 194] width 229 height 24
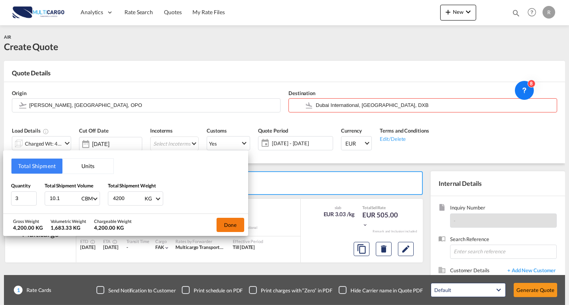
type input "4200"
click at [237, 230] on button "Done" at bounding box center [231, 225] width 28 height 14
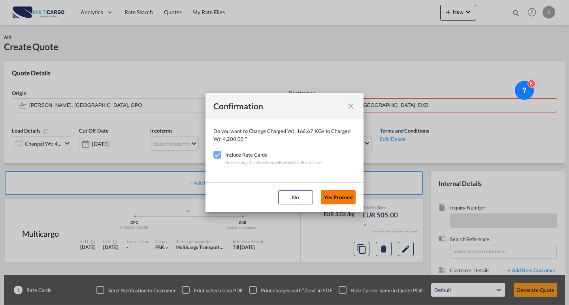
click at [337, 195] on button "Yes,Proceed" at bounding box center [338, 197] width 35 height 14
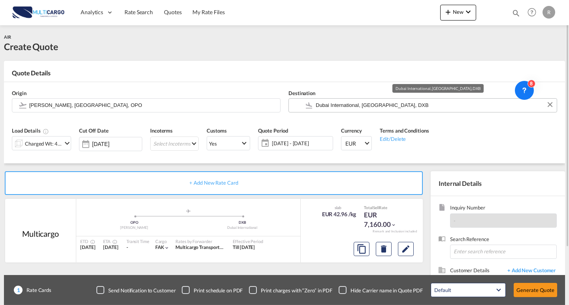
click at [395, 107] on input "Dubai International, [GEOGRAPHIC_DATA], DXB" at bounding box center [434, 105] width 237 height 14
click at [437, 126] on div "Load Details Charged Wt: 4,200.00 KG Cut Off Date [DATE] Incoterms Select Incot…" at bounding box center [284, 142] width 553 height 44
click at [480, 141] on div "Load Details Charged Wt: 4,200.00 KG Cut Off Date [DATE] Incoterms Select Incot…" at bounding box center [284, 142] width 553 height 44
click at [407, 246] on md-icon "Edit" at bounding box center [405, 249] width 9 height 9
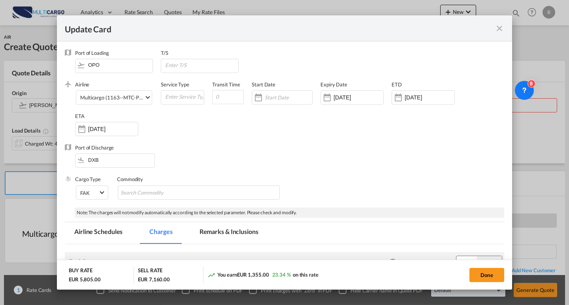
click at [498, 30] on md-icon "icon-close fg-AAA8AD m-0 pointer" at bounding box center [499, 28] width 9 height 9
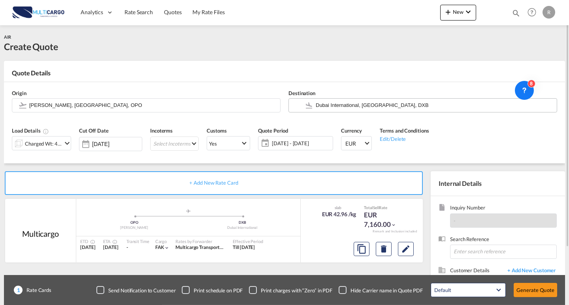
click at [399, 103] on input "Dubai International, [GEOGRAPHIC_DATA], DXB" at bounding box center [434, 105] width 237 height 14
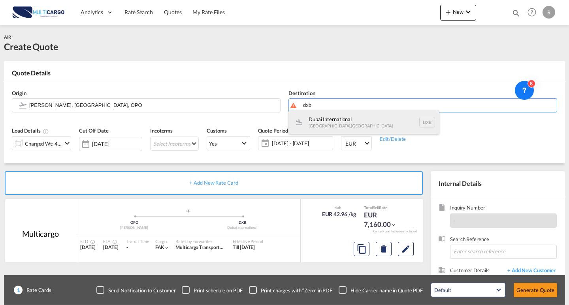
click at [358, 128] on div "Dubai International [GEOGRAPHIC_DATA] , [GEOGRAPHIC_DATA] DXB" at bounding box center [364, 122] width 150 height 24
type input "Dubai International, [GEOGRAPHIC_DATA], DXB"
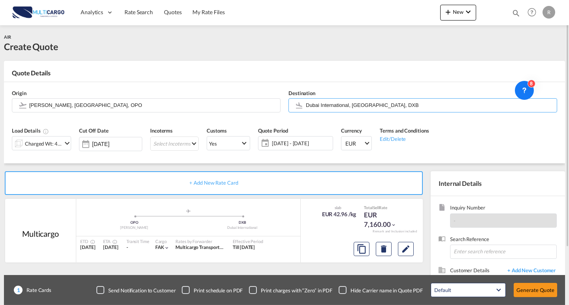
click at [513, 139] on div "Load Details Charged Wt: 4,200.00 KG Cut Off Date [DATE] Incoterms Select Incot…" at bounding box center [284, 142] width 553 height 44
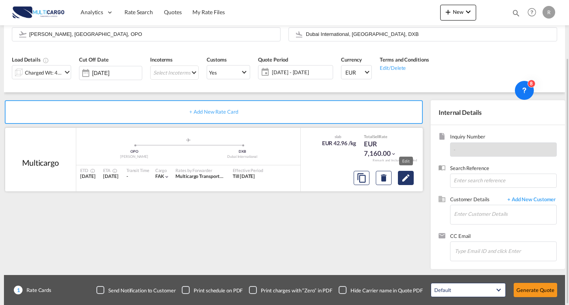
click at [405, 179] on md-icon "Edit" at bounding box center [405, 177] width 9 height 9
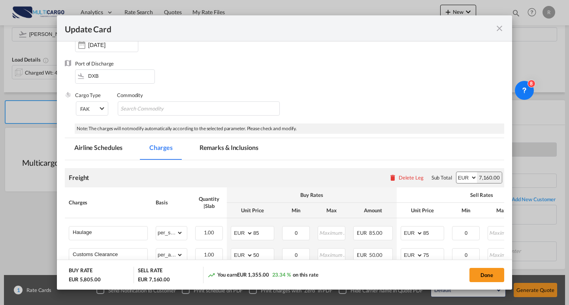
scroll to position [23, 0]
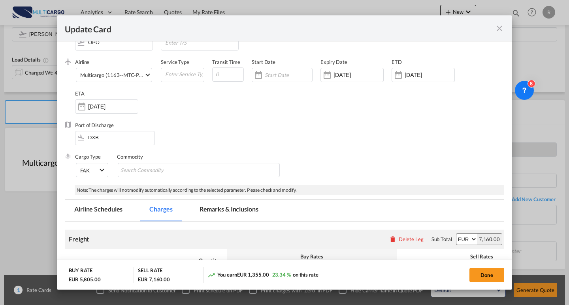
click at [126, 68] on div "Airline Multicargo (1163--MTC-PT / -) AIR EXPRESS S.A. (1166- / -) CMA CGM Air …" at bounding box center [118, 74] width 86 height 32
click at [126, 77] on div "Multicargo (1163--MTC-PT / -)" at bounding box center [115, 75] width 70 height 6
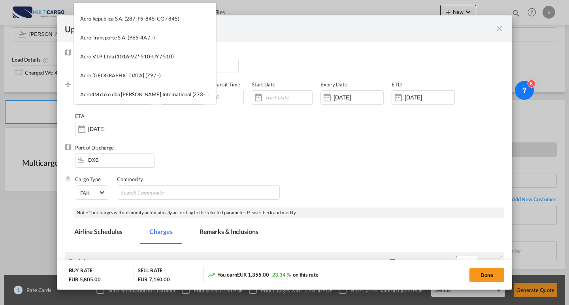
scroll to position [0, 0]
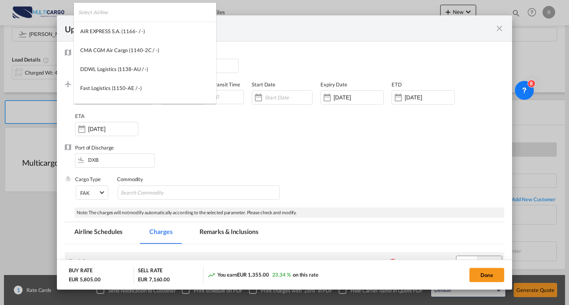
click at [144, 20] on input "search" at bounding box center [147, 12] width 138 height 19
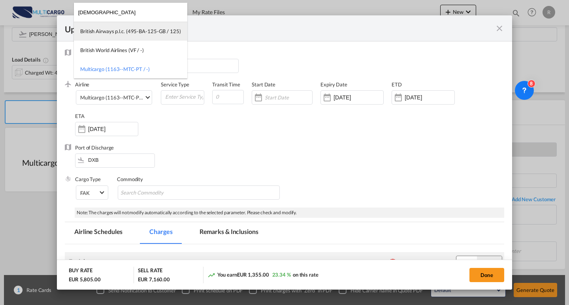
type input "[DEMOGRAPHIC_DATA]"
click at [147, 30] on div "British Airways p.l.c. (495-BA-125-GB / 125)" at bounding box center [130, 31] width 101 height 7
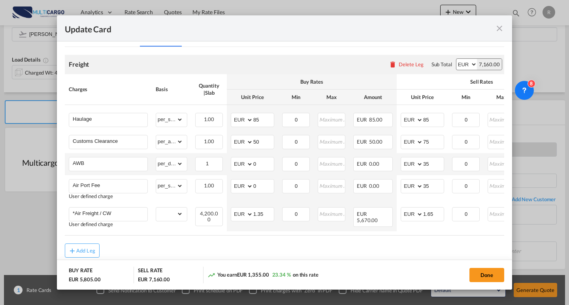
scroll to position [220, 0]
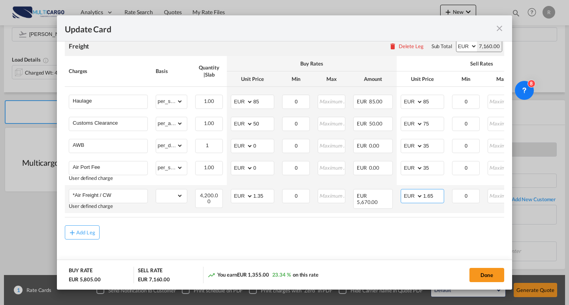
drag, startPoint x: 434, startPoint y: 195, endPoint x: 428, endPoint y: 194, distance: 6.3
click at [428, 194] on input "1.65" at bounding box center [433, 196] width 21 height 12
type input "1.65"
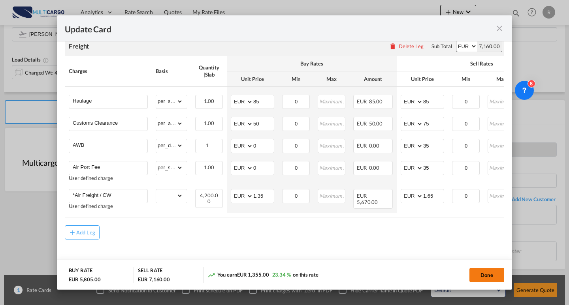
click at [486, 272] on button "Done" at bounding box center [486, 275] width 35 height 14
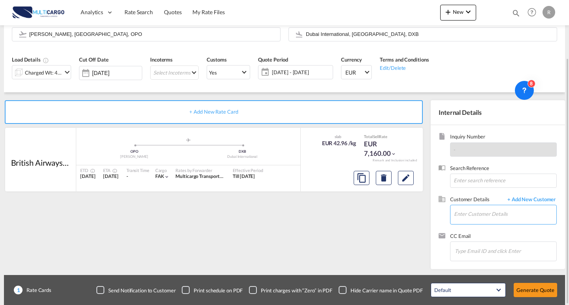
click at [466, 213] on input "Enter Customer Details" at bounding box center [505, 214] width 102 height 18
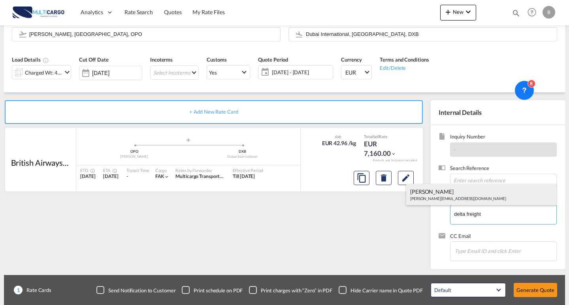
click at [439, 195] on div "[PERSON_NAME] [PERSON_NAME][EMAIL_ADDRESS][DOMAIN_NAME]" at bounding box center [481, 194] width 150 height 21
type input "DELTA FREIGHT SERVICES DWC-LLC, [PERSON_NAME] T, [PERSON_NAME][EMAIL_ADDRESS][D…"
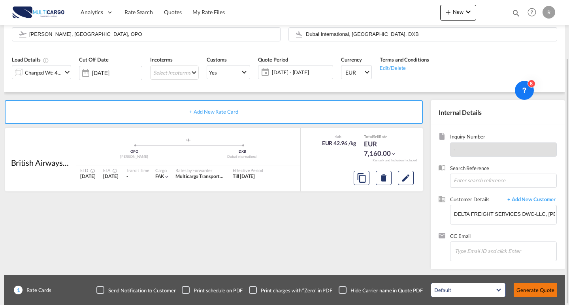
click at [538, 286] on button "Generate Quote" at bounding box center [535, 290] width 43 height 14
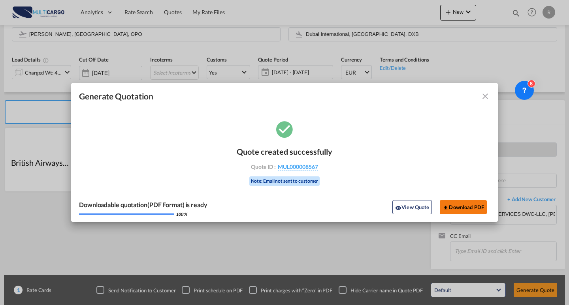
click at [467, 207] on button "Download PDF" at bounding box center [463, 207] width 47 height 14
click at [483, 99] on md-icon "icon-close fg-AAA8AD cursor m-0" at bounding box center [485, 96] width 9 height 9
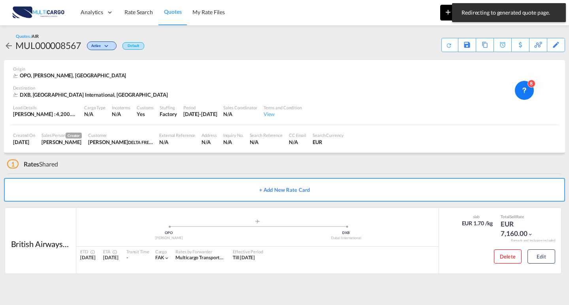
click at [444, 11] on md-icon "icon-plus 400-fg" at bounding box center [447, 11] width 9 height 9
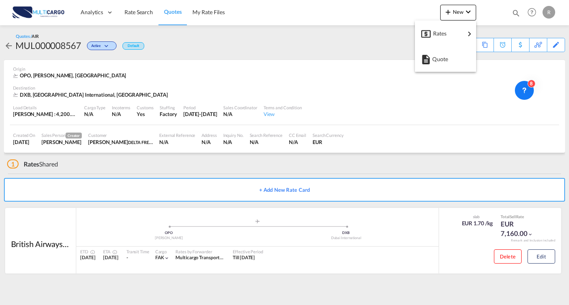
drag, startPoint x: 379, startPoint y: 119, endPoint x: 366, endPoint y: 102, distance: 21.9
click at [379, 119] on md-backdrop at bounding box center [284, 152] width 569 height 305
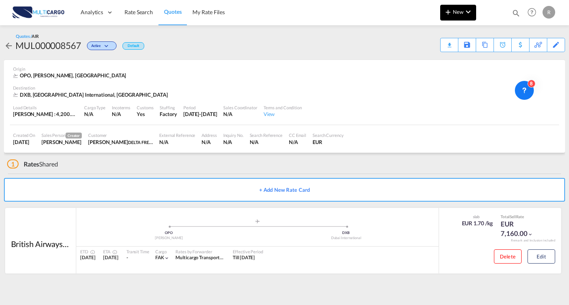
click at [452, 11] on md-icon "icon-plus 400-fg" at bounding box center [447, 11] width 9 height 9
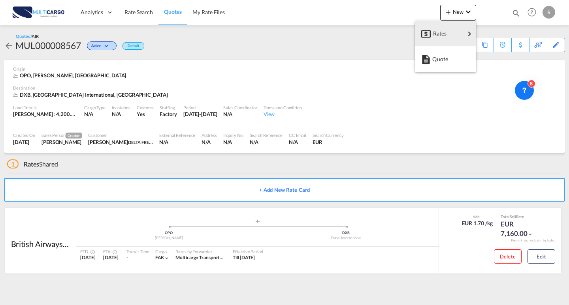
click at [441, 60] on span "Quote" at bounding box center [436, 59] width 9 height 16
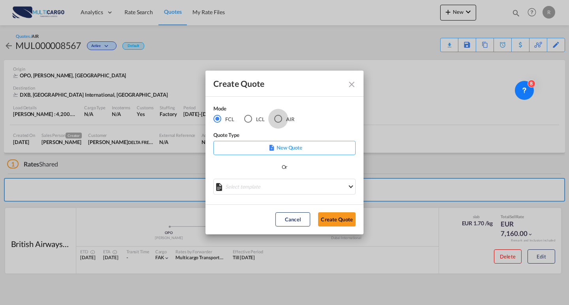
click at [283, 116] on md-radio-button "AIR" at bounding box center [284, 119] width 20 height 9
click at [285, 184] on md-select "Select template EXP EXW AIR 09/2025 [PERSON_NAME] | [DATE] IMP_DAP_AIR <500KG -…" at bounding box center [284, 187] width 142 height 16
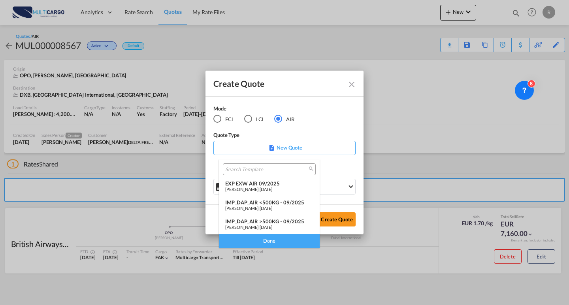
click at [277, 186] on div "EXP EXW AIR 09/2025" at bounding box center [269, 184] width 88 height 6
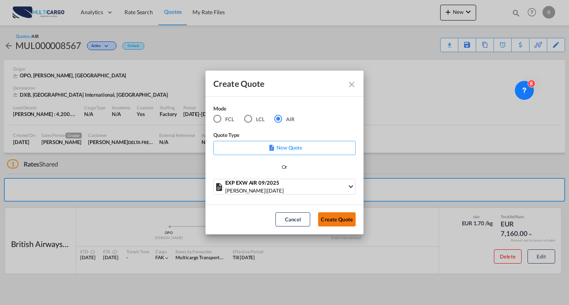
click at [325, 214] on button "Create Quote" at bounding box center [337, 220] width 38 height 14
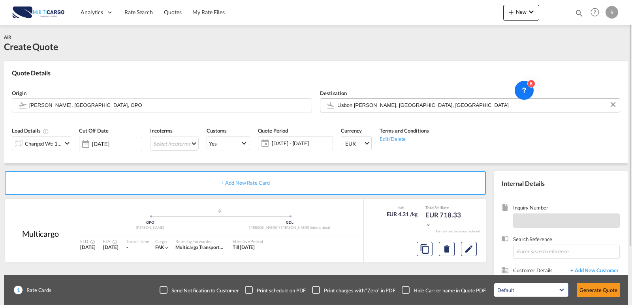
click at [405, 100] on input "Lisbon [PERSON_NAME], [GEOGRAPHIC_DATA], [GEOGRAPHIC_DATA]" at bounding box center [476, 105] width 279 height 14
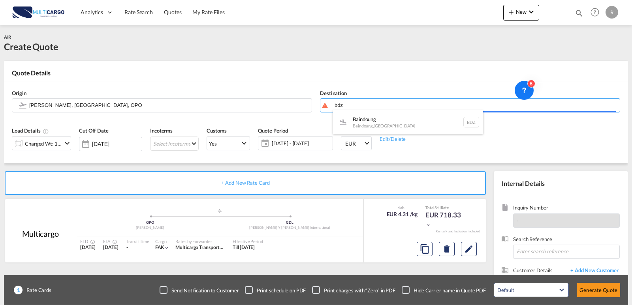
drag, startPoint x: 367, startPoint y: 103, endPoint x: 350, endPoint y: 104, distance: 17.4
click at [350, 104] on body "Analytics Reports Dashboard Rate Search Quotes My Rate Files Analytics" at bounding box center [316, 152] width 632 height 305
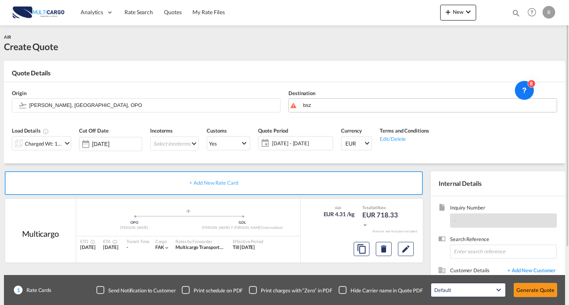
click at [315, 105] on body "Analytics Reports Dashboard Rate Search Quotes My Rate Files Analytics" at bounding box center [284, 152] width 569 height 305
click at [336, 120] on div "Bartletts Egegik , [GEOGRAPHIC_DATA] BSZ" at bounding box center [364, 122] width 150 height 24
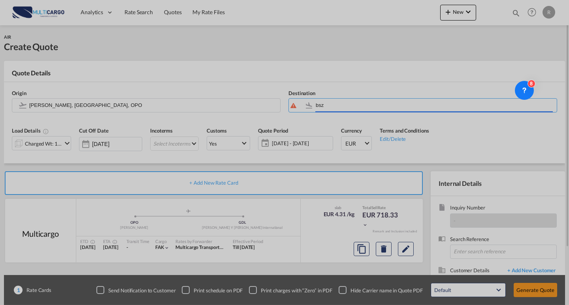
type input "Bartletts, Egegik, BSZ"
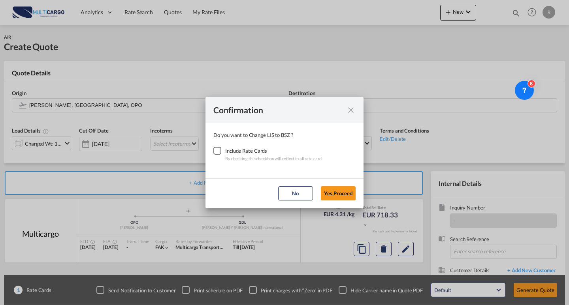
click at [227, 151] on div "Include Rate Cards" at bounding box center [273, 151] width 96 height 8
click at [221, 153] on div "Checkbox No Ink" at bounding box center [217, 151] width 8 height 8
click at [351, 194] on button "Yes,Proceed" at bounding box center [338, 194] width 35 height 14
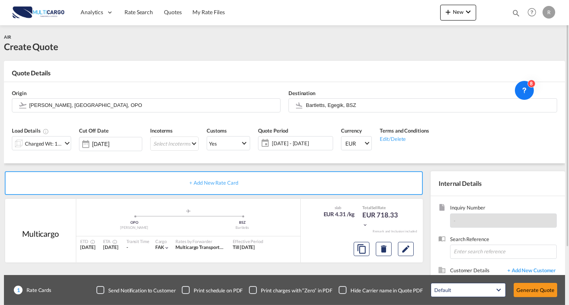
scroll to position [40, 0]
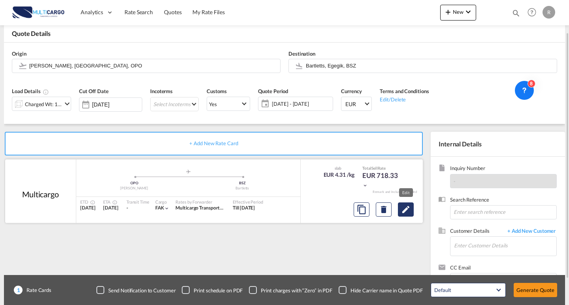
click at [404, 209] on md-icon "Edit" at bounding box center [405, 209] width 9 height 9
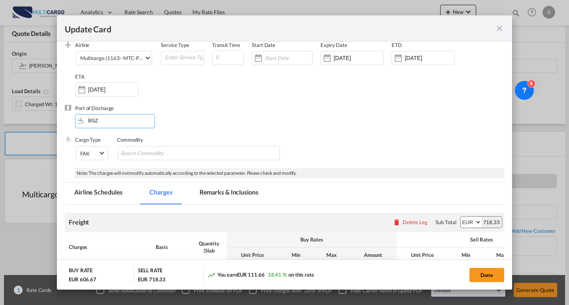
click at [102, 123] on input "BSZ" at bounding box center [116, 121] width 75 height 12
click at [261, 115] on div "Port of Discharge BSZ" at bounding box center [284, 121] width 439 height 32
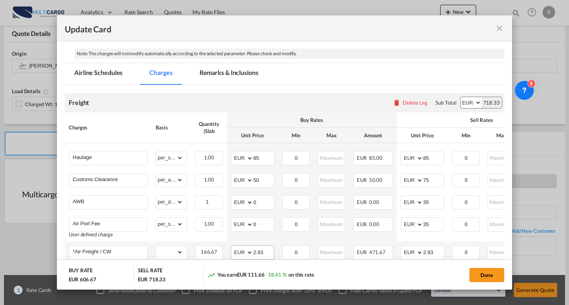
scroll to position [198, 0]
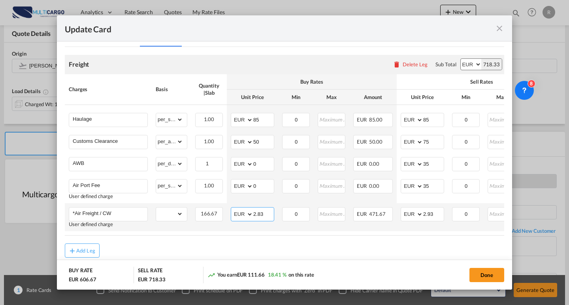
drag, startPoint x: 267, startPoint y: 219, endPoint x: 250, endPoint y: 211, distance: 18.6
click at [243, 214] on md-input-container "AED AFN ALL AMD ANG AOA ARS AUD AWG AZN BAM BBD BDT BGN BHD BIF BMD BND [PERSON…" at bounding box center [252, 214] width 43 height 14
type input "2.12"
drag, startPoint x: 436, startPoint y: 214, endPoint x: 400, endPoint y: 214, distance: 35.6
click at [400, 214] on td "AED AFN ALL AMD ANG AOA ARS AUD AWG AZN BAM BBD BDT BGN BHD BIF BMD BND [PERSON…" at bounding box center [422, 218] width 51 height 28
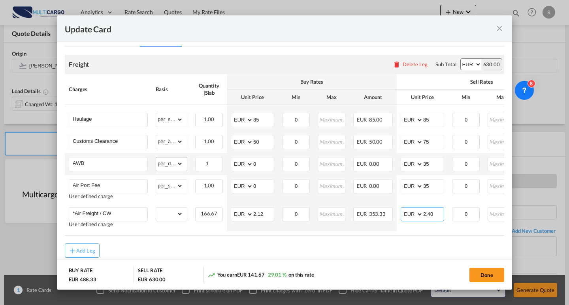
scroll to position [0, 0]
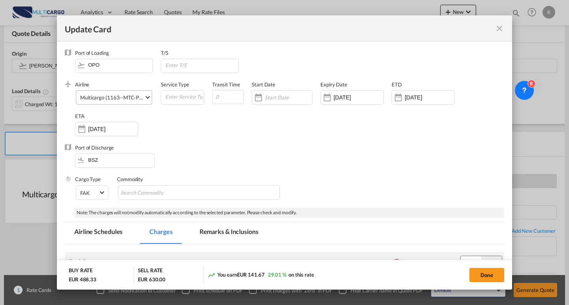
type input "2.40"
click at [113, 96] on div "Multicargo (1163--MTC-PT / -)" at bounding box center [115, 98] width 70 height 6
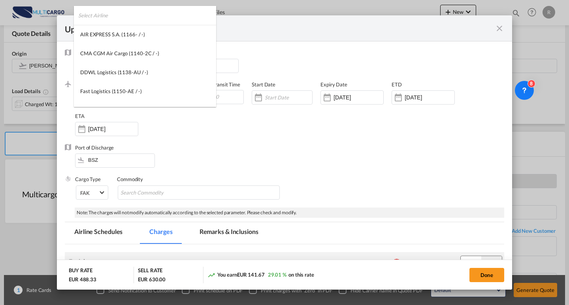
click at [84, 23] on input "search" at bounding box center [147, 15] width 138 height 19
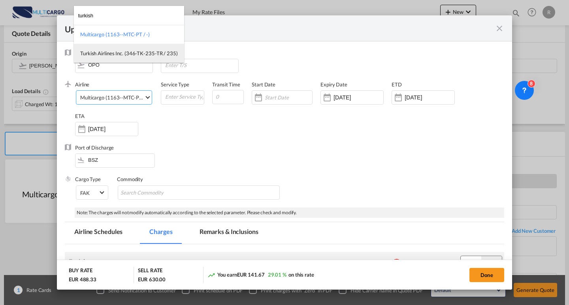
type input "turkish"
click at [119, 56] on div "Turkish Airlines Inc. (346-TK-235-TR / 235)" at bounding box center [129, 53] width 98 height 7
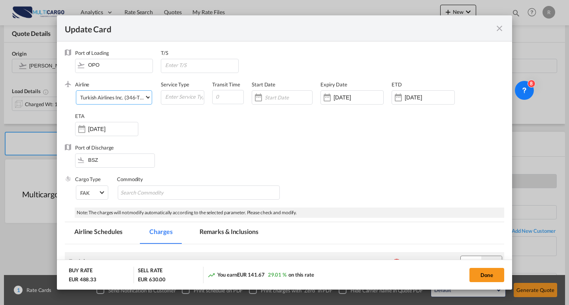
click at [292, 136] on div "Airline Turkish Airlines Inc. (346-TK-235-TR / 235) (- / -) Service Type Transi…" at bounding box center [289, 112] width 429 height 63
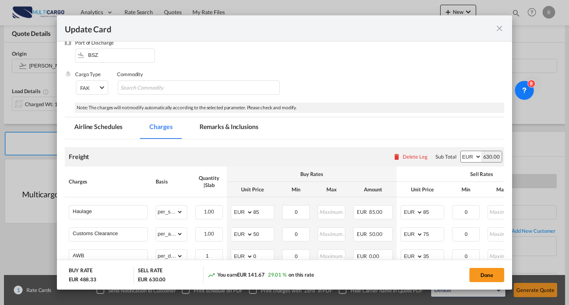
scroll to position [119, 0]
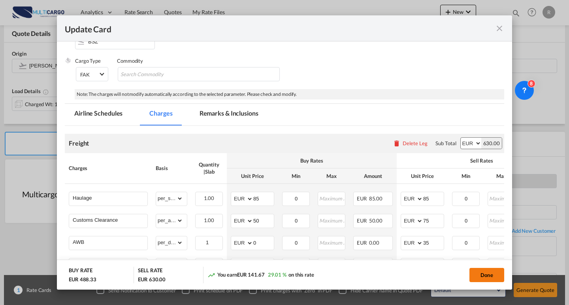
click at [496, 275] on button "Done" at bounding box center [486, 275] width 35 height 14
type input "2.4"
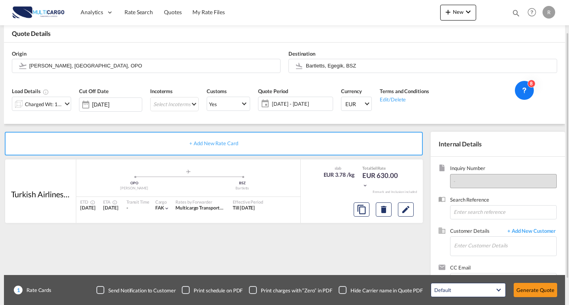
scroll to position [71, 0]
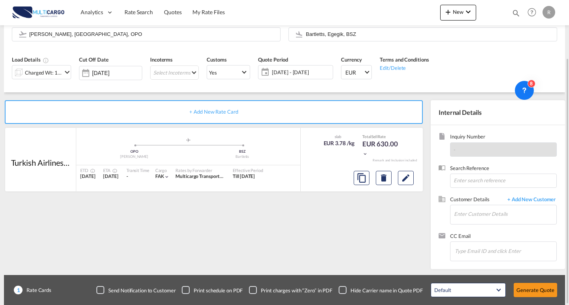
click at [47, 64] on md-input-container "Charged Wt: 166.67 KG" at bounding box center [41, 72] width 59 height 16
click at [46, 66] on div "Charged Wt: 166.67 KG" at bounding box center [37, 72] width 50 height 13
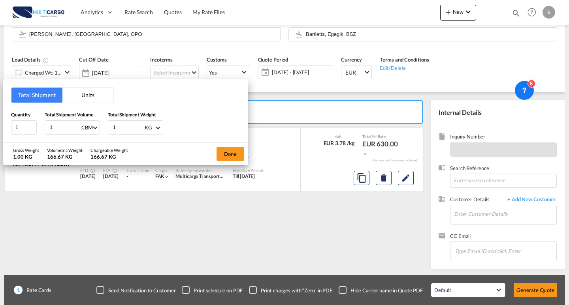
click at [98, 95] on button "Units" at bounding box center [87, 95] width 51 height 15
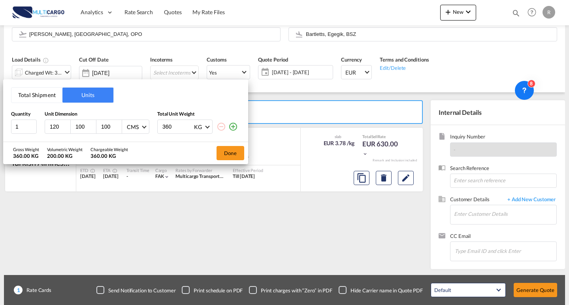
drag, startPoint x: 84, startPoint y: 126, endPoint x: 54, endPoint y: 126, distance: 30.4
click at [54, 126] on div "120 100 100 CMS CMS Inches" at bounding box center [97, 127] width 105 height 14
type input "80"
drag, startPoint x: 114, startPoint y: 126, endPoint x: 77, endPoint y: 126, distance: 37.1
click at [77, 126] on div "120 80 100 CMS CMS Inches" at bounding box center [97, 127] width 105 height 14
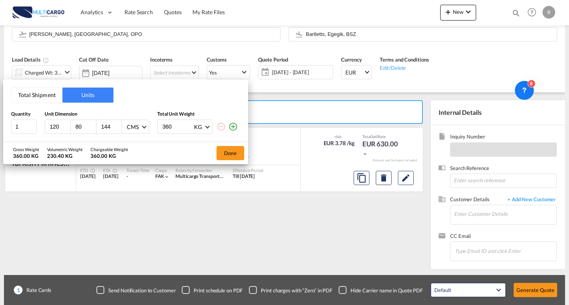
type input "144"
drag, startPoint x: 158, startPoint y: 130, endPoint x: 138, endPoint y: 131, distance: 20.6
click at [138, 131] on div "1 120 80 144 CMS CMS Inches 360 KG KG LB" at bounding box center [125, 127] width 229 height 14
type input "52"
click at [229, 129] on md-icon "icon-plus-circle-outline" at bounding box center [232, 126] width 9 height 9
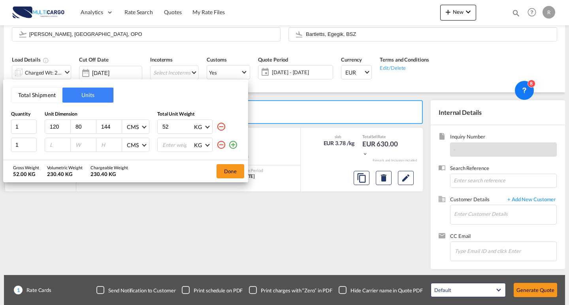
click at [60, 145] on input "number" at bounding box center [59, 144] width 21 height 7
type input "200"
click at [85, 142] on input "number" at bounding box center [85, 144] width 21 height 7
type input "100"
click at [112, 145] on input "number" at bounding box center [110, 144] width 21 height 7
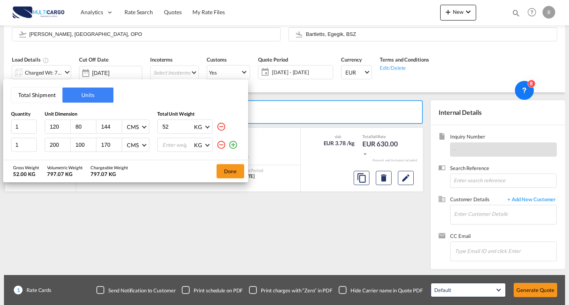
type input "170"
click at [184, 146] on input "number" at bounding box center [178, 144] width 32 height 13
type input "150"
click at [224, 172] on button "Done" at bounding box center [231, 171] width 28 height 14
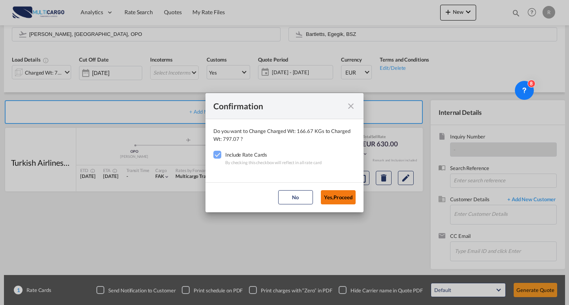
drag, startPoint x: 356, startPoint y: 203, endPoint x: 351, endPoint y: 197, distance: 8.1
click at [356, 202] on md-dialog-actions "No Yes,Proceed" at bounding box center [284, 198] width 158 height 30
click at [351, 197] on button "Yes,Proceed" at bounding box center [338, 197] width 35 height 14
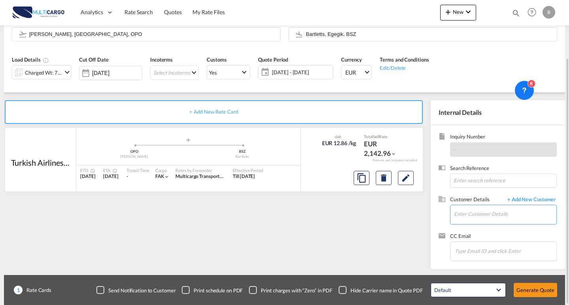
click at [485, 216] on input "Enter Customer Details" at bounding box center [505, 214] width 102 height 18
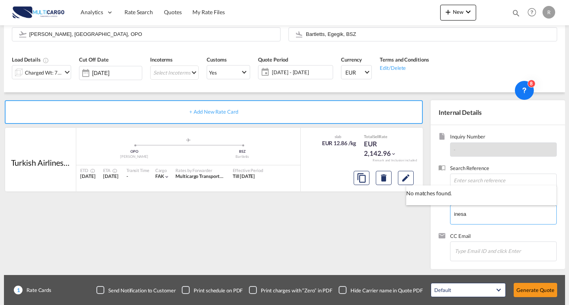
type input "inesa"
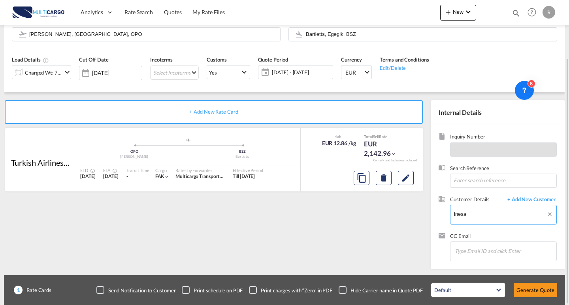
drag, startPoint x: 459, startPoint y: 205, endPoint x: 416, endPoint y: 204, distance: 42.7
click at [432, 203] on div "Inquiry Number - Search Reference Customer Details + Add New Customer Enter Cus…" at bounding box center [498, 197] width 134 height 144
click at [416, 204] on div "+ Add New Rate Card Turkish Airlines Inc. added by you .a{fill:#aaa8ad;} .a{fil…" at bounding box center [284, 180] width 561 height 177
drag, startPoint x: 496, startPoint y: 214, endPoint x: 562, endPoint y: 203, distance: 66.5
click at [411, 218] on div "+ Add New Rate Card Turkish Airlines Inc. added by you .a{fill:#aaa8ad;} .a{fil…" at bounding box center [284, 180] width 561 height 177
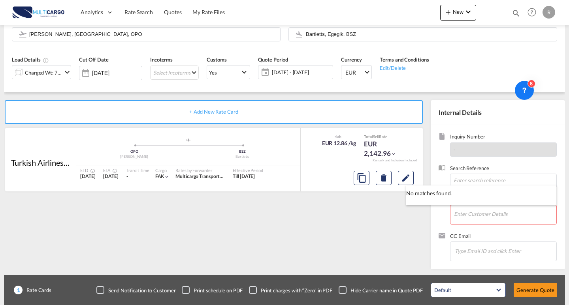
click at [546, 201] on body "Analytics Reports Dashboard Rate Search Quotes My Rate Files Analytics" at bounding box center [284, 152] width 569 height 305
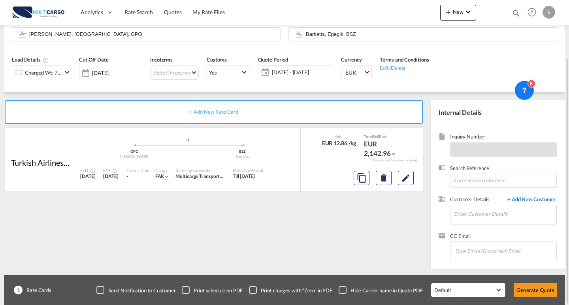
click at [536, 198] on span "+ Add New Customer" at bounding box center [529, 200] width 53 height 9
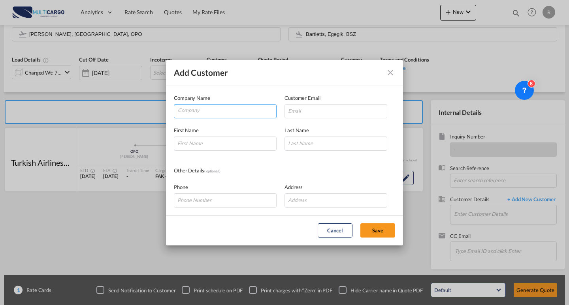
click at [223, 105] on input "Company" at bounding box center [227, 111] width 98 height 12
click at [322, 111] on input "Add Customer Company ..." at bounding box center [336, 111] width 103 height 14
paste input "[EMAIL_ADDRESS][DOMAIN_NAME]"
type input "[EMAIL_ADDRESS][DOMAIN_NAME]"
click at [385, 75] on button "Add Customer Company ..." at bounding box center [391, 73] width 16 height 16
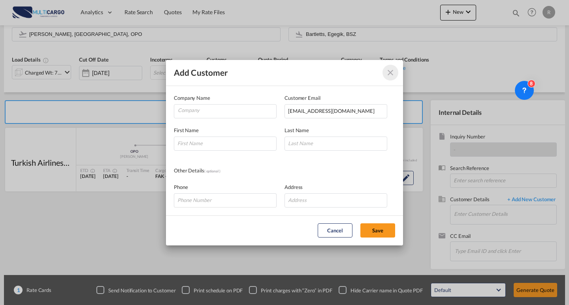
click at [334, 215] on md-dialog-content "Company Name Customer Email [PERSON_NAME][EMAIL_ADDRESS][DOMAIN_NAME] First Nam…" at bounding box center [284, 151] width 237 height 130
click at [333, 229] on button "Cancel" at bounding box center [335, 231] width 35 height 14
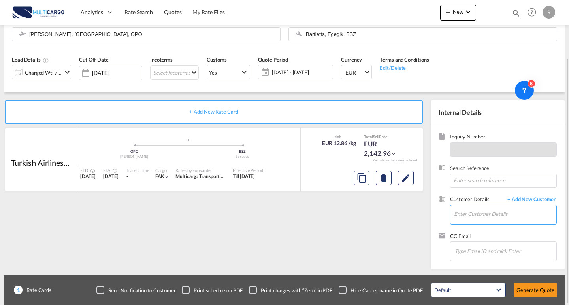
click at [470, 219] on input "Enter Customer Details" at bounding box center [505, 214] width 102 height 18
paste input "[EMAIL_ADDRESS][DOMAIN_NAME]"
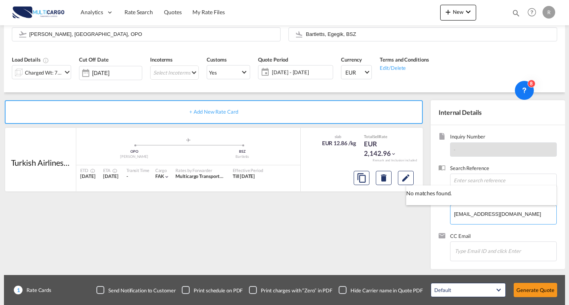
type input "[EMAIL_ADDRESS][DOMAIN_NAME]"
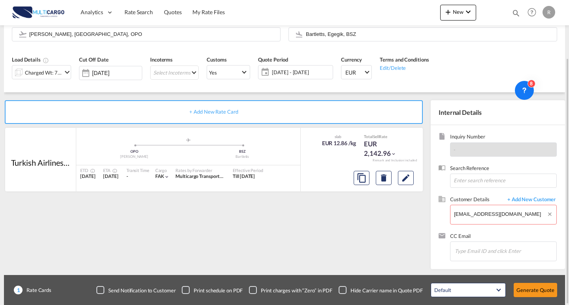
drag, startPoint x: 517, startPoint y: 214, endPoint x: 416, endPoint y: 215, distance: 101.2
drag, startPoint x: 487, startPoint y: 219, endPoint x: 410, endPoint y: 208, distance: 77.8
click at [386, 208] on div "+ Add New Rate Card Turkish Airlines Inc. added by you .a{fill:#aaa8ad;} .a{fil…" at bounding box center [284, 180] width 561 height 177
click at [507, 199] on span "+ Add New Customer" at bounding box center [529, 200] width 53 height 9
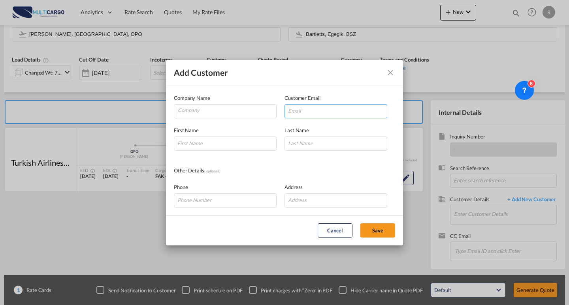
click at [308, 115] on input "Add Customer Company ..." at bounding box center [336, 111] width 103 height 14
paste input "[EMAIL_ADDRESS][DOMAIN_NAME]"
type input "[EMAIL_ADDRESS][DOMAIN_NAME]"
click at [225, 112] on input "Company" at bounding box center [227, 111] width 98 height 12
click at [214, 148] on input "Add Customer Company ..." at bounding box center [225, 144] width 103 height 14
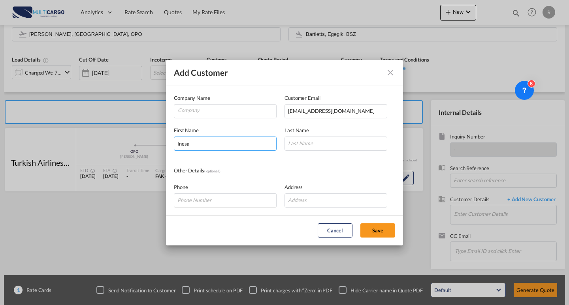
type input "Inesa"
type input "J"
type input "Kanclez"
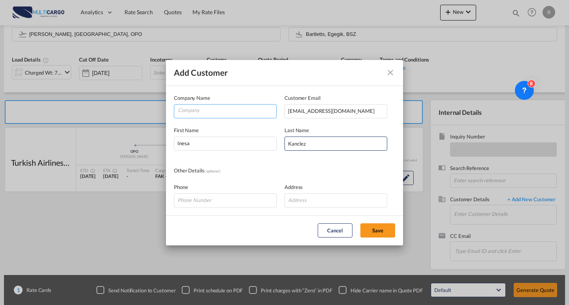
click at [202, 109] on input "Company" at bounding box center [227, 111] width 98 height 12
type input "Q"
type input "Waliu Air"
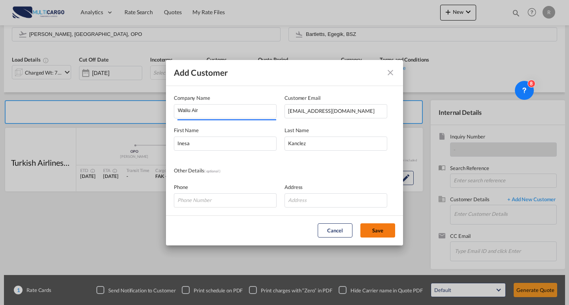
click at [381, 230] on button "Save" at bounding box center [377, 231] width 35 height 14
type input "Waliu Air, [PERSON_NAME], [PERSON_NAME][EMAIL_ADDRESS][DOMAIN_NAME]"
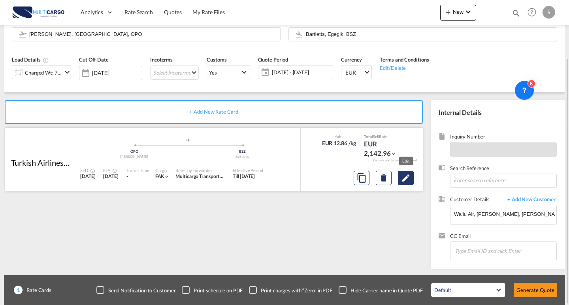
click at [408, 174] on md-icon "Edit" at bounding box center [405, 177] width 9 height 9
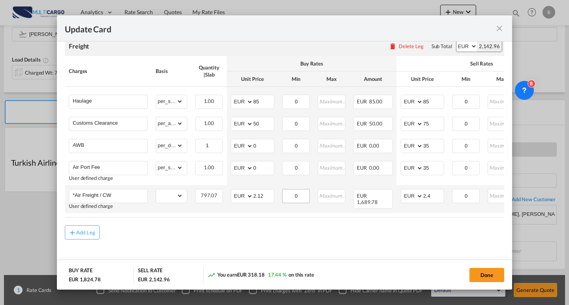
scroll to position [220, 0]
drag, startPoint x: 490, startPoint y: 278, endPoint x: 486, endPoint y: 273, distance: 6.4
click at [491, 278] on button "Done" at bounding box center [486, 275] width 35 height 14
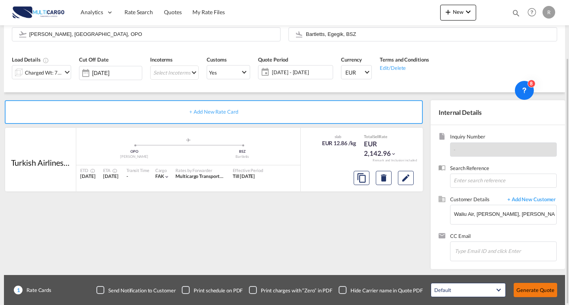
click at [529, 292] on button "Generate Quote" at bounding box center [535, 290] width 43 height 14
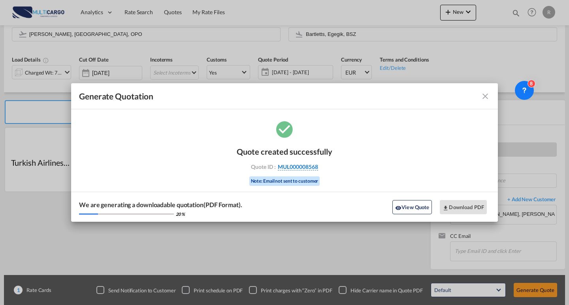
click at [304, 167] on span "MUL000008568" at bounding box center [298, 167] width 40 height 7
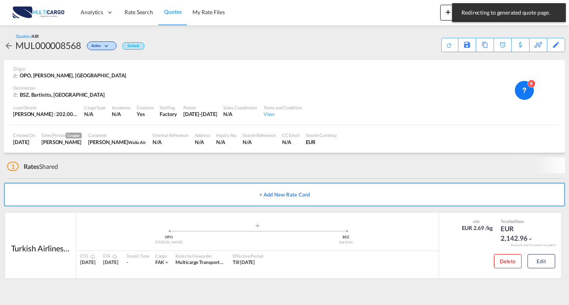
click at [59, 42] on div "MUL000008568" at bounding box center [48, 45] width 66 height 13
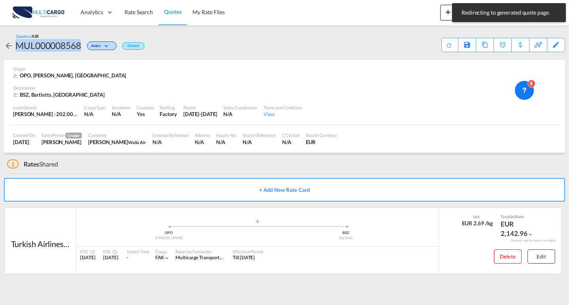
copy div "MUL000008568"
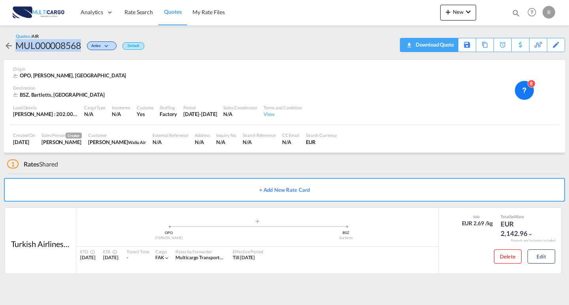
click at [415, 48] on div "Download Quote" at bounding box center [434, 44] width 40 height 13
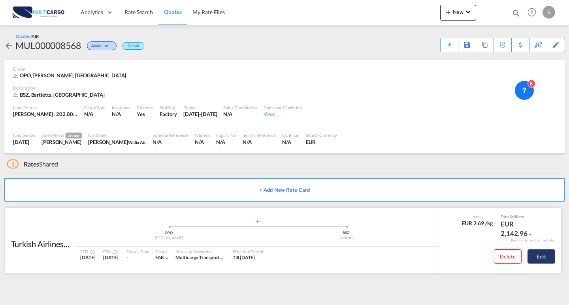
click at [539, 258] on button "Edit" at bounding box center [542, 257] width 28 height 14
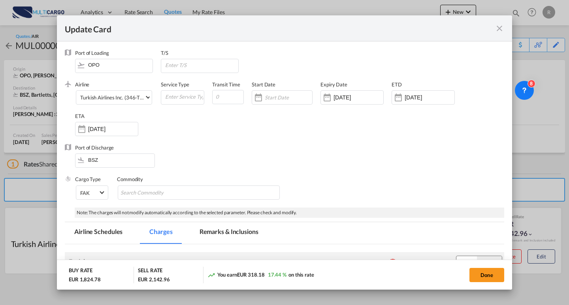
click at [499, 30] on md-icon "icon-close fg-AAA8AD m-0 pointer" at bounding box center [499, 28] width 9 height 9
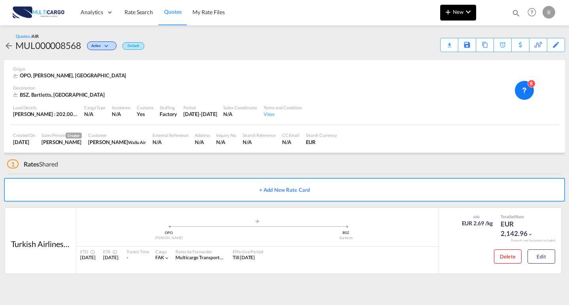
click at [456, 10] on span "New" at bounding box center [458, 12] width 30 height 6
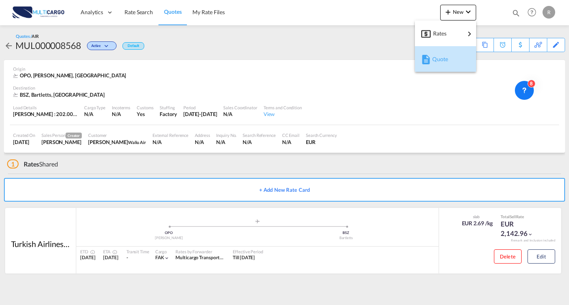
click at [442, 66] on div "Quote" at bounding box center [446, 59] width 29 height 20
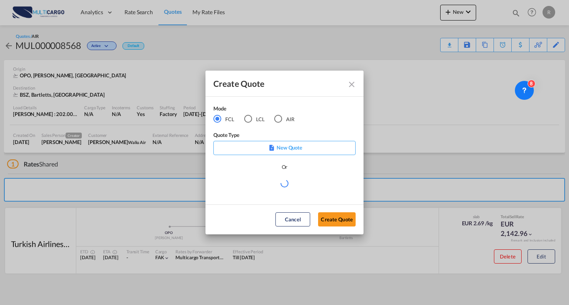
click at [285, 123] on md-radio-button "AIR" at bounding box center [284, 119] width 20 height 9
click at [283, 185] on md-select "Select template EXP EXW MERC.Nacional 09/2025 [PERSON_NAME] | [DATE] IMP DAP FC…" at bounding box center [284, 187] width 142 height 16
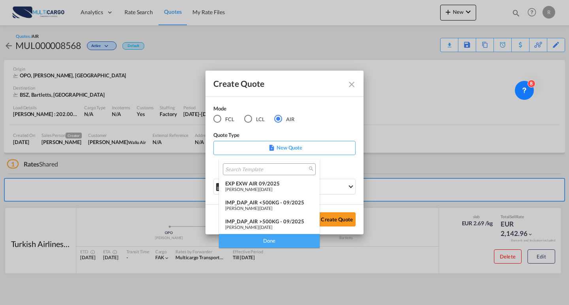
click at [267, 190] on span "[DATE]" at bounding box center [266, 189] width 13 height 5
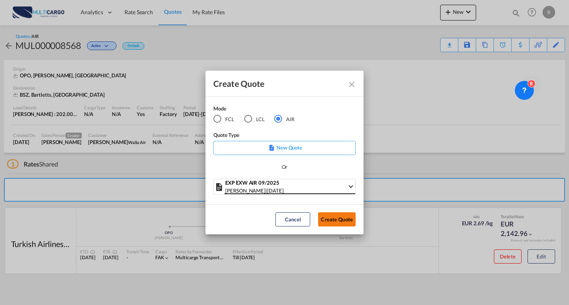
click at [322, 213] on button "Create Quote" at bounding box center [337, 220] width 38 height 14
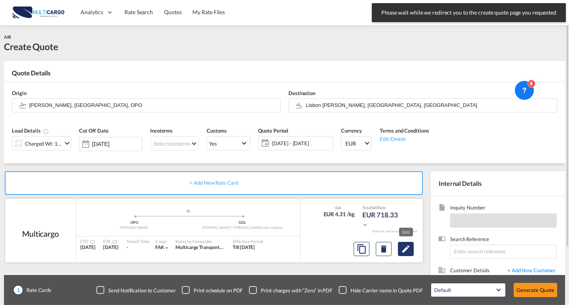
click at [410, 247] on md-icon "Edit" at bounding box center [405, 249] width 9 height 9
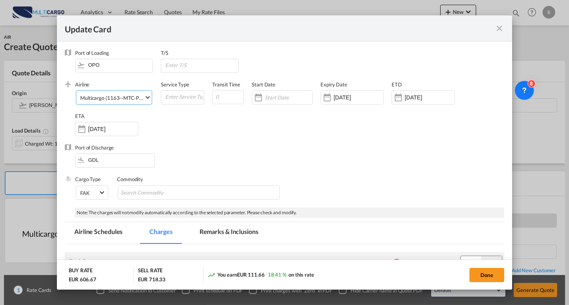
click at [129, 104] on md-select-value "Multicargo (1163--MTC-PT / -)" at bounding box center [115, 97] width 72 height 13
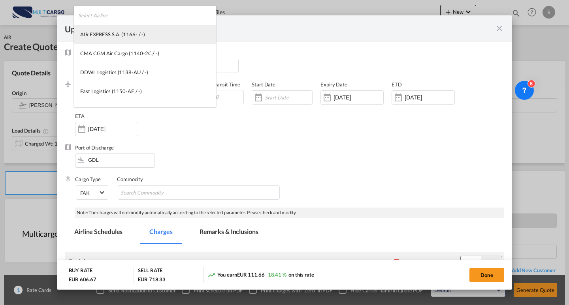
click at [147, 27] on md-option "AIR EXPRESS S.A. (1166- / -)" at bounding box center [145, 34] width 142 height 19
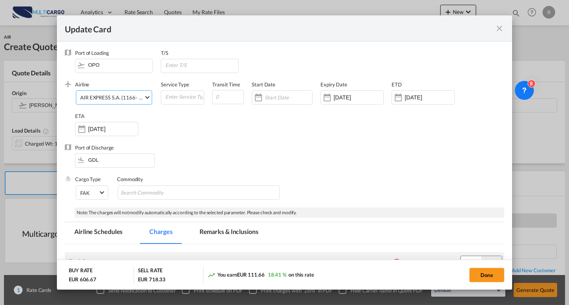
click at [128, 96] on div "AIR EXPRESS S.A. (1166- / -)" at bounding box center [112, 97] width 65 height 6
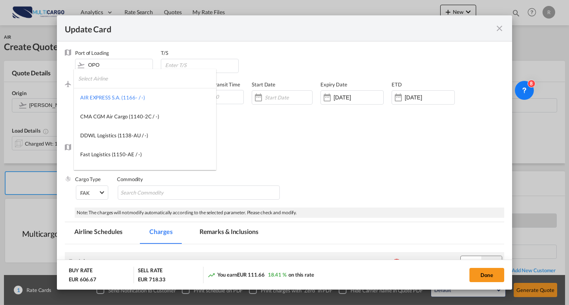
click at [120, 78] on input "search" at bounding box center [147, 78] width 138 height 19
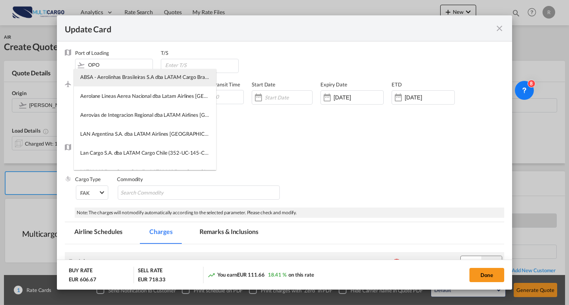
scroll to position [79, 0]
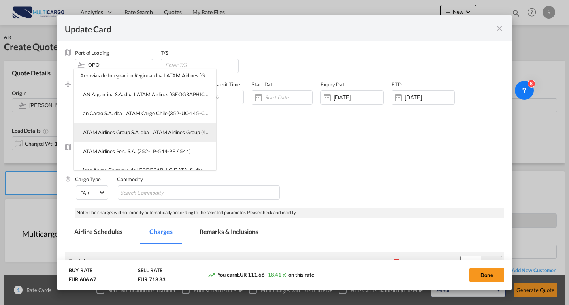
type input "latam"
click at [148, 134] on div "LATAM Airlines Group S.A. dba LATAM Airlines Group (445-LA-45-CL / 45)" at bounding box center [145, 132] width 130 height 7
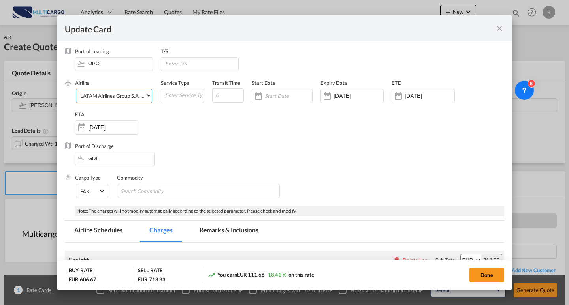
scroll to position [0, 0]
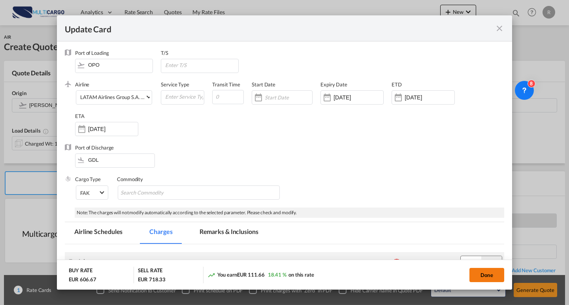
click at [489, 272] on button "Done" at bounding box center [486, 275] width 35 height 14
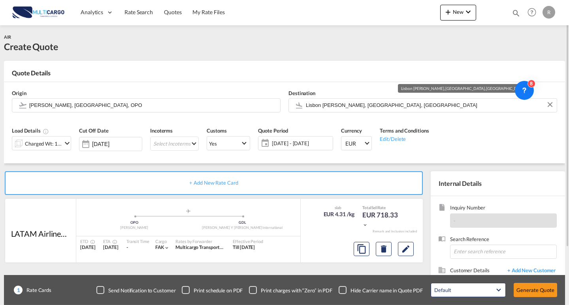
drag, startPoint x: 293, startPoint y: 94, endPoint x: 283, endPoint y: 94, distance: 10.7
click at [283, 94] on div "Origin [PERSON_NAME], [GEOGRAPHIC_DATA], OPO Destination [GEOGRAPHIC_DATA] [GEO…" at bounding box center [284, 101] width 553 height 38
drag, startPoint x: 367, startPoint y: 111, endPoint x: 302, endPoint y: 107, distance: 64.9
click at [296, 108] on md-input-container "Lisbon [PERSON_NAME], [GEOGRAPHIC_DATA], [GEOGRAPHIC_DATA]" at bounding box center [422, 105] width 269 height 14
drag, startPoint x: 377, startPoint y: 100, endPoint x: 290, endPoint y: 94, distance: 86.3
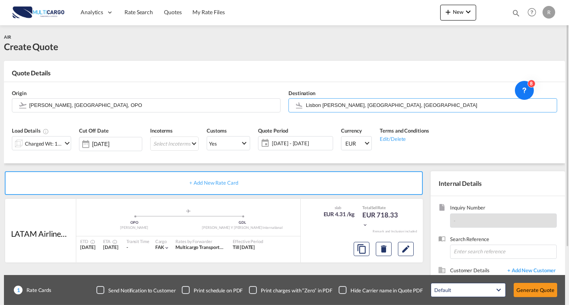
click at [290, 94] on div "Destination [GEOGRAPHIC_DATA] [PERSON_NAME], [GEOGRAPHIC_DATA], [GEOGRAPHIC_DAT…" at bounding box center [423, 101] width 277 height 32
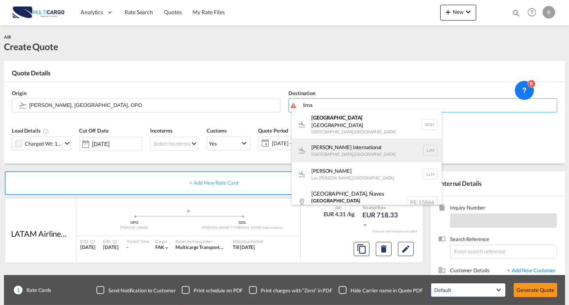
click at [389, 145] on div "[PERSON_NAME] International [GEOGRAPHIC_DATA] , [GEOGRAPHIC_DATA] LIM" at bounding box center [367, 151] width 150 height 24
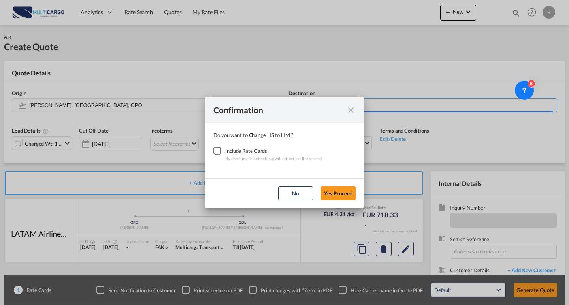
type input "[PERSON_NAME] International, [GEOGRAPHIC_DATA], LIM"
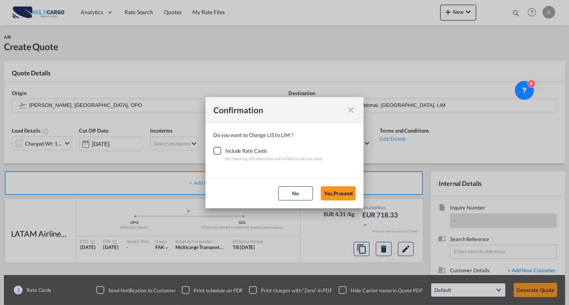
click at [221, 153] on div "Checkbox No Ink" at bounding box center [217, 151] width 8 height 8
click at [328, 187] on button "Yes,Proceed" at bounding box center [338, 194] width 35 height 14
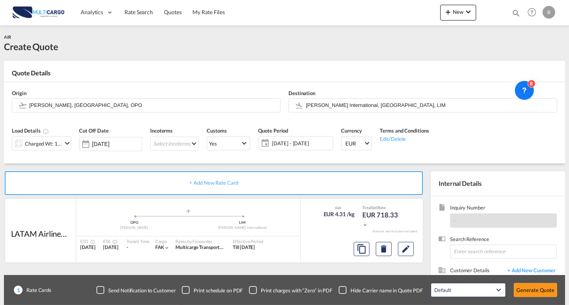
scroll to position [40, 0]
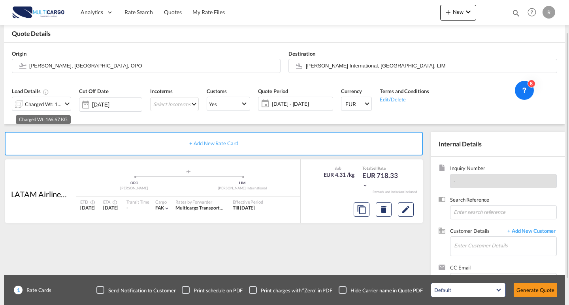
click at [55, 103] on div "Charged Wt: 166.67 KG" at bounding box center [43, 104] width 37 height 11
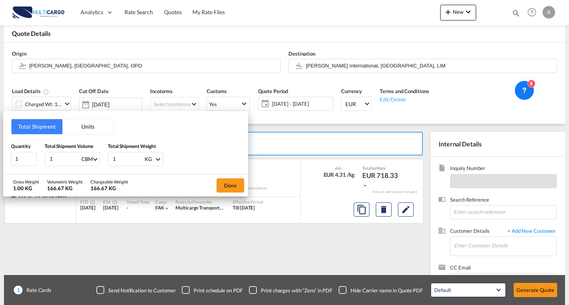
click at [87, 128] on button "Units" at bounding box center [87, 126] width 51 height 15
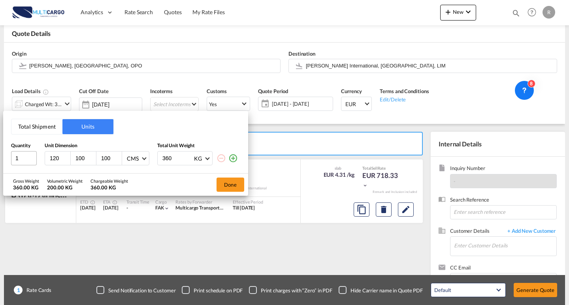
drag, startPoint x: 62, startPoint y: 159, endPoint x: 29, endPoint y: 155, distance: 33.5
click at [29, 155] on div "1 120 100 100 CMS CMS Inches 360 KG KG LB" at bounding box center [125, 158] width 229 height 14
click at [77, 157] on input "100" at bounding box center [85, 158] width 21 height 7
click at [86, 157] on input "100" at bounding box center [85, 158] width 21 height 7
click at [86, 160] on input "100" at bounding box center [85, 158] width 21 height 7
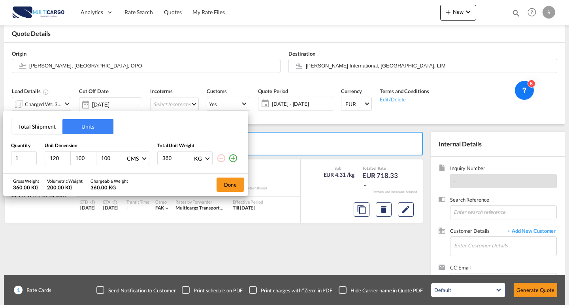
drag, startPoint x: 86, startPoint y: 160, endPoint x: 64, endPoint y: 158, distance: 21.4
click at [62, 158] on div "120 100 100 CMS CMS Inches" at bounding box center [97, 158] width 105 height 14
type input "80"
drag, startPoint x: 107, startPoint y: 161, endPoint x: 89, endPoint y: 157, distance: 18.2
click at [88, 157] on div "120 80 100 CMS CMS Inches" at bounding box center [97, 158] width 105 height 14
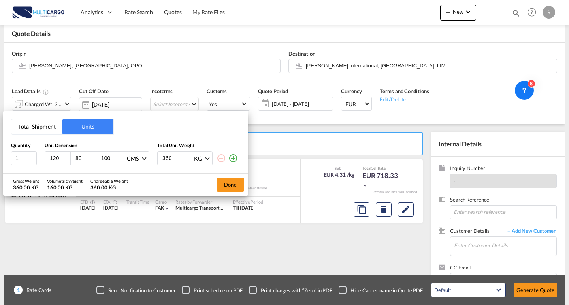
drag, startPoint x: 112, startPoint y: 158, endPoint x: 95, endPoint y: 159, distance: 16.6
click at [95, 159] on div "120 80 100 CMS CMS Inches" at bounding box center [97, 158] width 105 height 14
type input "55"
drag, startPoint x: 167, startPoint y: 159, endPoint x: 151, endPoint y: 159, distance: 15.8
click at [151, 159] on div "1 120 80 55 CMS CMS Inches 360 KG KG LB" at bounding box center [125, 158] width 229 height 14
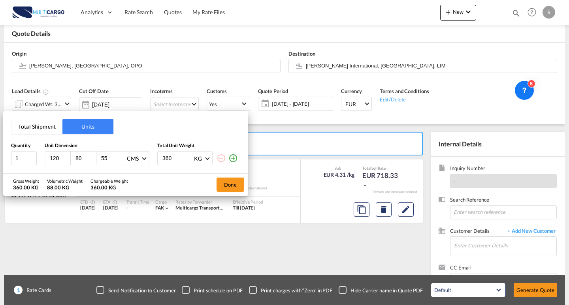
type input "8"
type input "68"
click at [221, 188] on button "Done" at bounding box center [231, 185] width 28 height 14
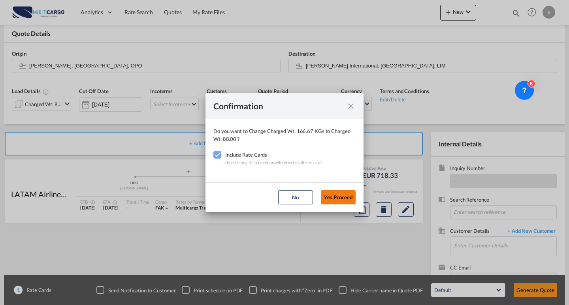
click at [347, 198] on button "Yes,Proceed" at bounding box center [338, 197] width 35 height 14
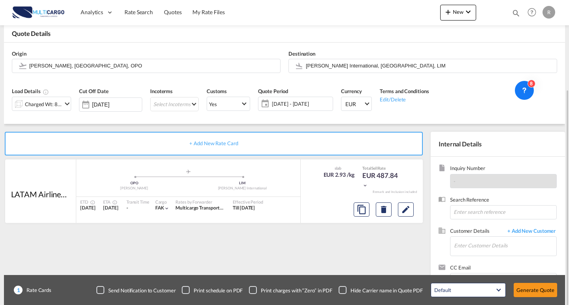
scroll to position [71, 0]
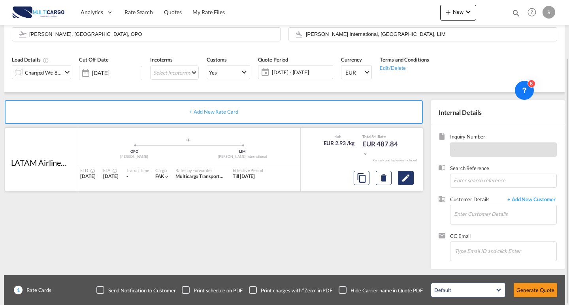
click at [400, 178] on button "Edit" at bounding box center [406, 178] width 16 height 14
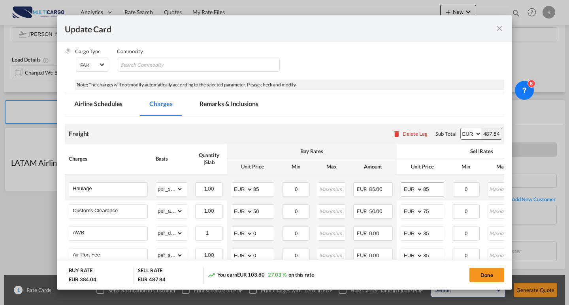
scroll to position [141, 0]
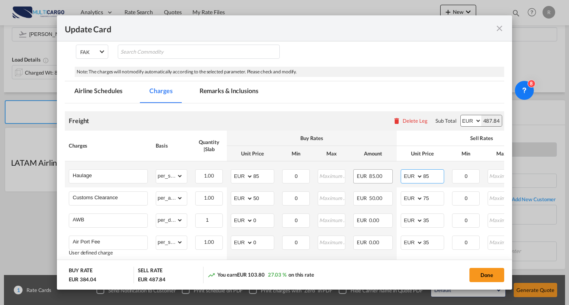
click at [392, 174] on tr "Haulage Please Enter Already Exists gross_weight volumetric_weight per_shipment…" at bounding box center [345, 175] width 560 height 26
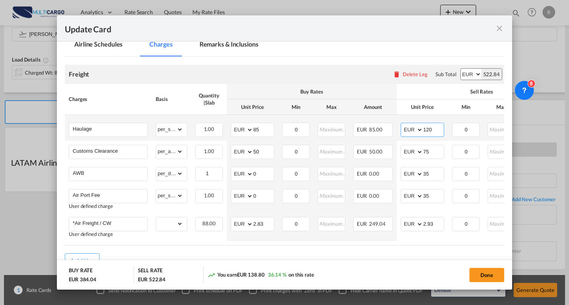
scroll to position [220, 0]
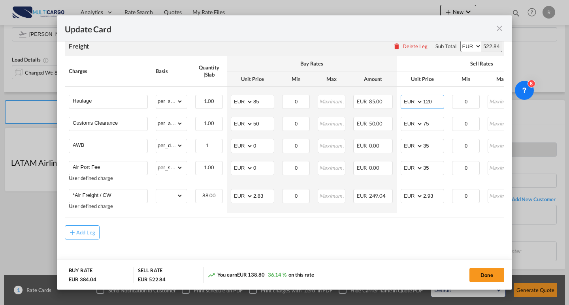
type input "120"
drag, startPoint x: 254, startPoint y: 194, endPoint x: 232, endPoint y: 188, distance: 23.5
click at [232, 189] on md-input-container "AED AFN ALL AMD ANG AOA ARS AUD AWG AZN BAM BBD BDT BGN BHD BIF BMD BND [PERSON…" at bounding box center [252, 196] width 43 height 14
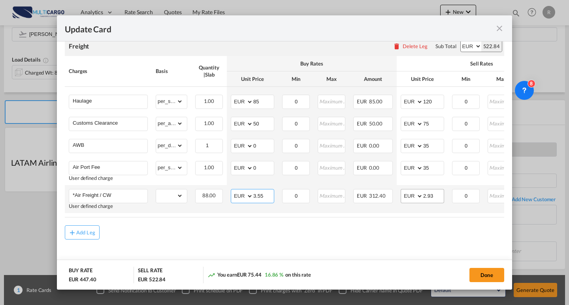
type input "3.55"
drag, startPoint x: 436, startPoint y: 193, endPoint x: 392, endPoint y: 191, distance: 44.7
click at [389, 190] on tr "*Air Freight / CW User defined charge Please Enter Already Exists gross_weight …" at bounding box center [345, 199] width 560 height 28
type input "3.85"
click at [362, 241] on md-content "Freight Please enter leg name Leg Name Already Exists Delete Leg Sub Total AED …" at bounding box center [284, 149] width 439 height 241
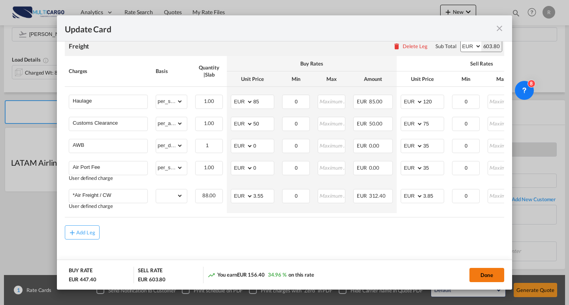
click at [482, 271] on button "Done" at bounding box center [486, 275] width 35 height 14
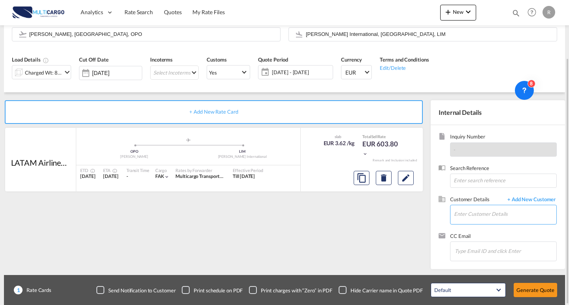
click at [491, 224] on md-autocomplete at bounding box center [505, 215] width 103 height 20
click at [490, 219] on input "Enter Customer Details" at bounding box center [505, 214] width 102 height 18
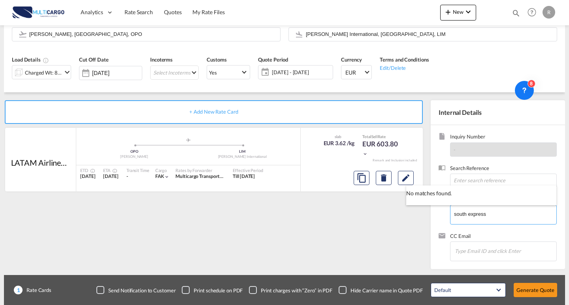
type input "south express"
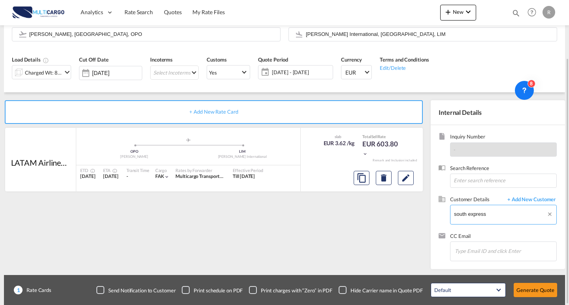
drag, startPoint x: 497, startPoint y: 214, endPoint x: 350, endPoint y: 205, distance: 147.3
click at [350, 205] on div "+ Add New Rate Card LATAM Airlines Group S.A. dba LATAM Airlines Group added by…" at bounding box center [284, 180] width 561 height 177
click at [533, 202] on body "Analytics Reports Dashboard Rate Search Quotes My Rate Files Analytics" at bounding box center [284, 152] width 569 height 305
click at [528, 204] on span "+ Add New Customer" at bounding box center [529, 200] width 53 height 9
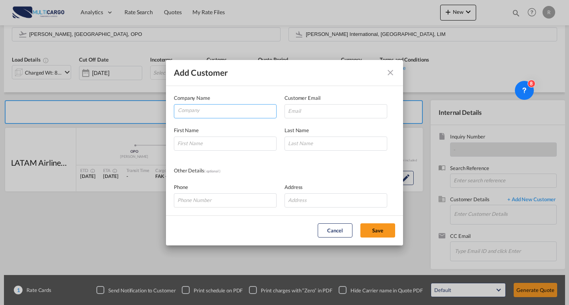
click at [222, 113] on input "Company" at bounding box center [227, 111] width 98 height 12
type input "South Express Cargo"
click at [329, 117] on input "Add Customer Company ..." at bounding box center [336, 111] width 103 height 14
paste input "[EMAIL_ADDRESS][DOMAIN_NAME]"
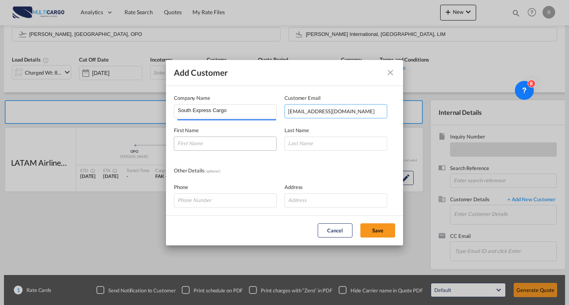
type input "[EMAIL_ADDRESS][DOMAIN_NAME]"
click at [229, 145] on input "Add Customer Company ..." at bounding box center [225, 144] width 103 height 14
click at [309, 126] on div "First Name Last Name" at bounding box center [284, 135] width 221 height 32
click at [359, 111] on input "[EMAIL_ADDRESS][DOMAIN_NAME]" at bounding box center [336, 111] width 103 height 14
click at [214, 153] on md-dialog-content "Company Name South Express Cargo Customer Email [EMAIL_ADDRESS][DOMAIN_NAME] Fi…" at bounding box center [284, 151] width 237 height 130
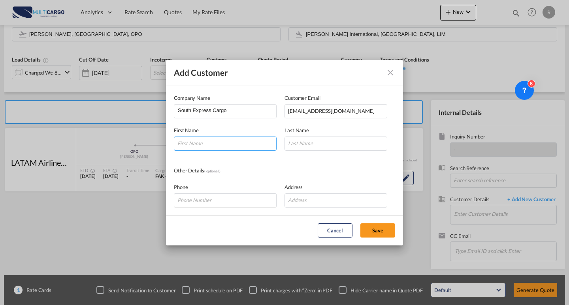
click at [217, 146] on input "Add Customer Company ..." at bounding box center [225, 144] width 103 height 14
type input "[PERSON_NAME]"
click at [306, 152] on md-dialog-content "Company Name South Express Cargo Customer Email [EMAIL_ADDRESS][DOMAIN_NAME] Fi…" at bounding box center [284, 151] width 237 height 130
click at [307, 146] on input "Add Customer Company ..." at bounding box center [336, 144] width 103 height 14
type input "[PERSON_NAME]"
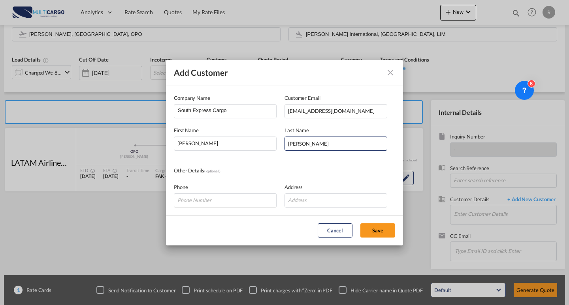
click at [367, 228] on button "Save" at bounding box center [377, 231] width 35 height 14
type input "South Express Cargo, [PERSON_NAME], [EMAIL_ADDRESS][DOMAIN_NAME]"
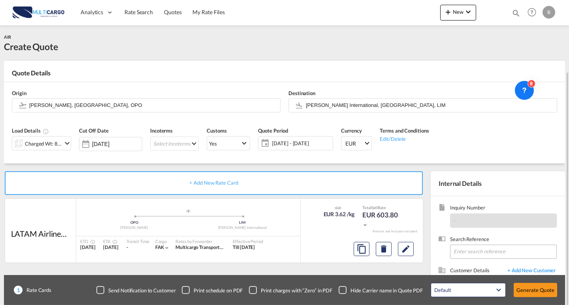
scroll to position [71, 0]
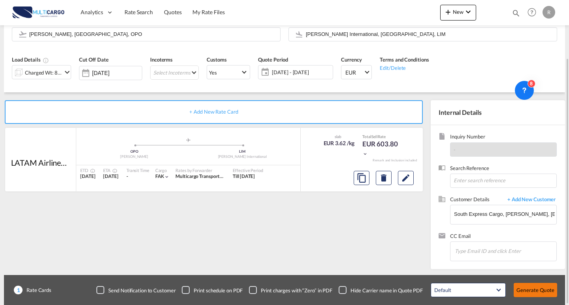
click at [541, 290] on button "Generate Quote" at bounding box center [535, 290] width 43 height 14
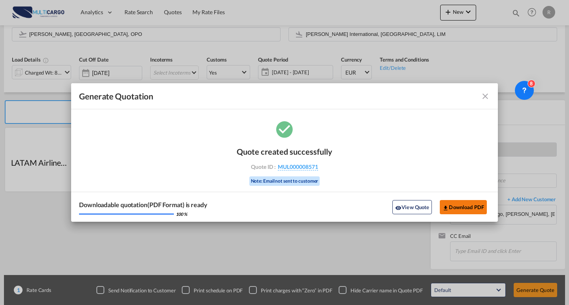
click at [460, 210] on button "Download PDF" at bounding box center [463, 207] width 47 height 14
click at [483, 98] on md-icon "icon-close fg-AAA8AD cursor m-0" at bounding box center [485, 96] width 9 height 9
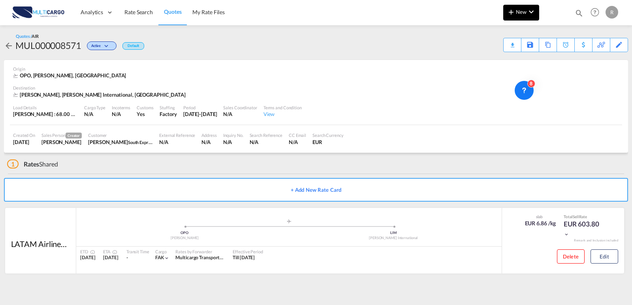
click at [516, 12] on span "New" at bounding box center [522, 12] width 30 height 6
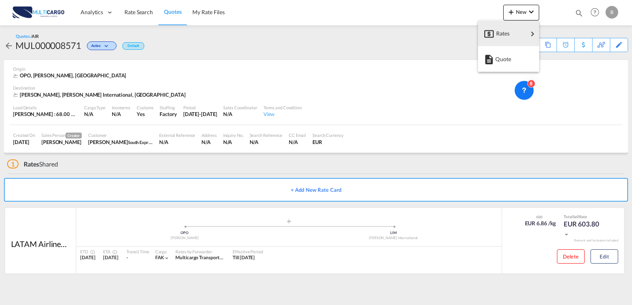
click at [519, 59] on div "Quote" at bounding box center [510, 59] width 29 height 20
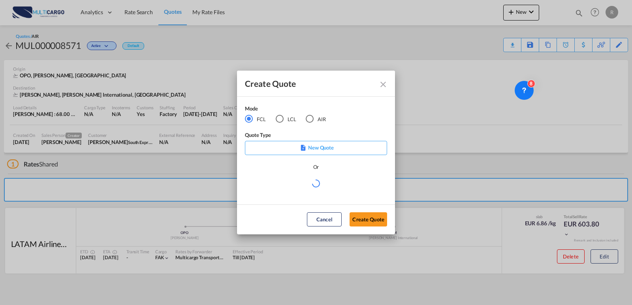
click at [325, 121] on md-radio-button "AIR" at bounding box center [316, 119] width 20 height 9
click at [321, 190] on div "Create QuoteModeFCL LCLAIR ..." at bounding box center [316, 188] width 142 height 18
click at [321, 188] on md-select "Select template EXP EXW AIR 09/2025 [PERSON_NAME] | [DATE] IMP_DAP_AIR <500KG -…" at bounding box center [316, 187] width 142 height 16
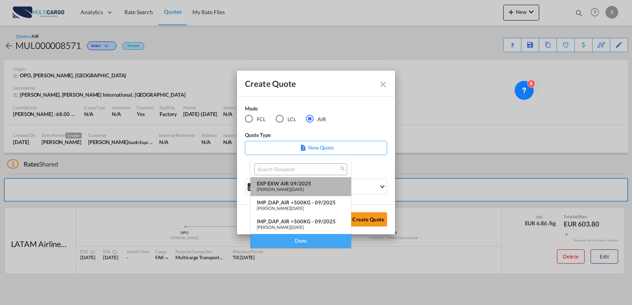
click at [301, 188] on span "[DATE]" at bounding box center [297, 189] width 13 height 5
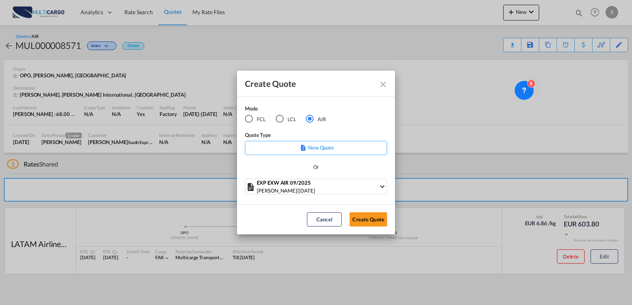
drag, startPoint x: 358, startPoint y: 222, endPoint x: 432, endPoint y: 192, distance: 79.8
click at [358, 222] on button "Create Quote" at bounding box center [369, 220] width 38 height 14
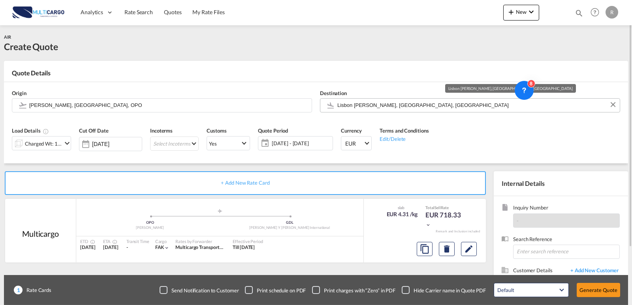
click at [419, 104] on input "Lisbon [PERSON_NAME], [GEOGRAPHIC_DATA], [GEOGRAPHIC_DATA]" at bounding box center [476, 105] width 279 height 14
drag, startPoint x: 419, startPoint y: 104, endPoint x: 287, endPoint y: 94, distance: 132.0
click at [287, 94] on div "Origin [PERSON_NAME], [GEOGRAPHIC_DATA], OPO Destination [GEOGRAPHIC_DATA] [GEO…" at bounding box center [316, 101] width 616 height 38
drag, startPoint x: 241, startPoint y: 90, endPoint x: 270, endPoint y: 101, distance: 31.4
click at [234, 92] on div "Origin [PERSON_NAME], [GEOGRAPHIC_DATA], OPO Destination [GEOGRAPHIC_DATA] [GEO…" at bounding box center [316, 101] width 616 height 38
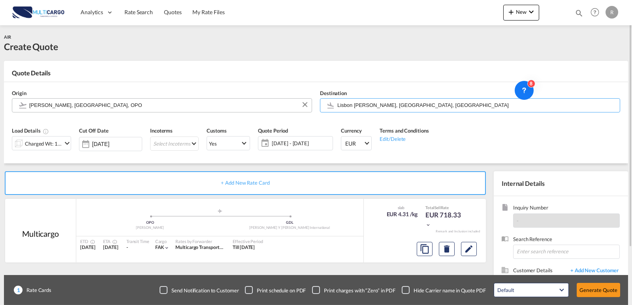
drag, startPoint x: 416, startPoint y: 107, endPoint x: 304, endPoint y: 104, distance: 111.9
click at [304, 104] on div "Origin [PERSON_NAME], [GEOGRAPHIC_DATA], OPO Destination [GEOGRAPHIC_DATA] [GEO…" at bounding box center [316, 101] width 616 height 38
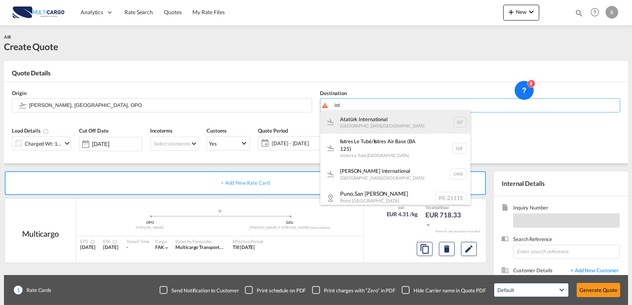
click at [411, 128] on div "Atatürk International [GEOGRAPHIC_DATA] , [GEOGRAPHIC_DATA] IST" at bounding box center [395, 122] width 150 height 24
type input "Atatürk International, [GEOGRAPHIC_DATA], IST"
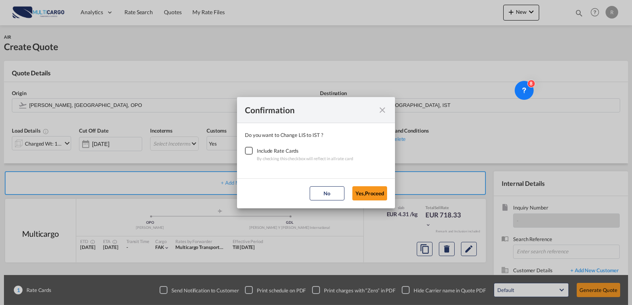
drag, startPoint x: 249, startPoint y: 151, endPoint x: 346, endPoint y: 181, distance: 102.1
click at [249, 151] on div "Checkbox No Ink" at bounding box center [249, 151] width 8 height 8
click at [375, 200] on button "Yes,Proceed" at bounding box center [369, 194] width 35 height 14
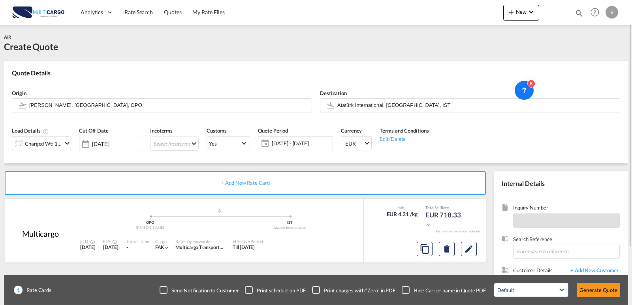
scroll to position [40, 0]
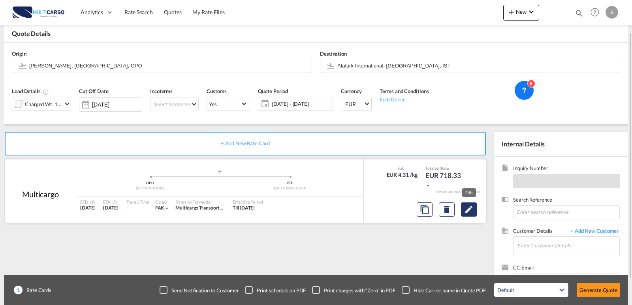
click at [469, 211] on md-icon "Edit" at bounding box center [468, 209] width 9 height 9
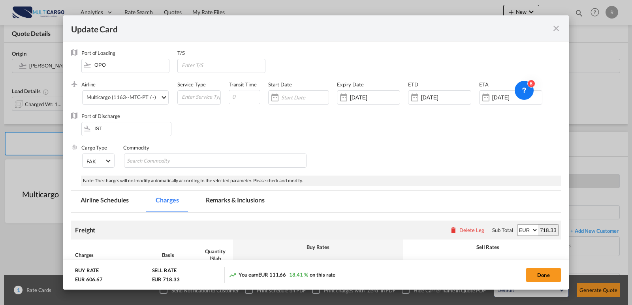
click at [560, 28] on md-icon "icon-close fg-AAA8AD m-0 pointer" at bounding box center [556, 28] width 9 height 9
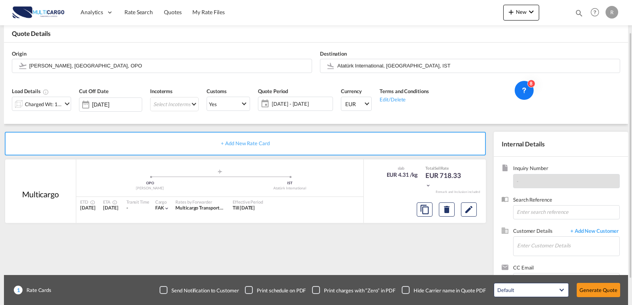
click at [58, 103] on div "Charged Wt: 166.67 KG" at bounding box center [43, 104] width 37 height 11
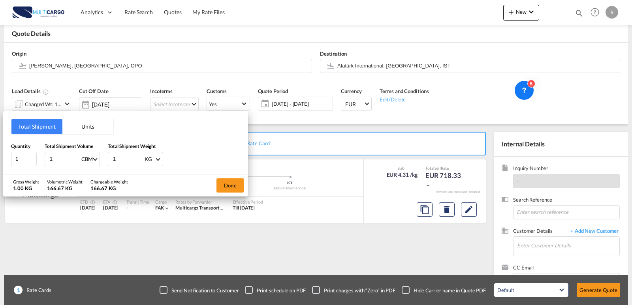
click at [94, 126] on button "Units" at bounding box center [87, 126] width 51 height 15
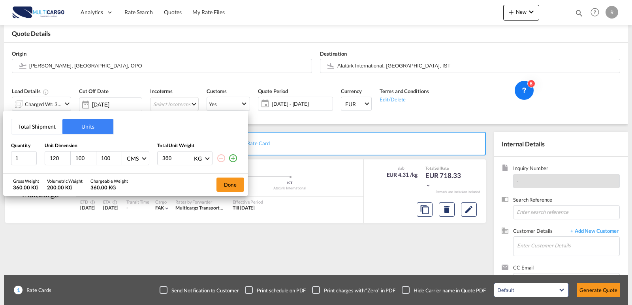
click at [39, 129] on button "Total Shipment" at bounding box center [36, 126] width 51 height 15
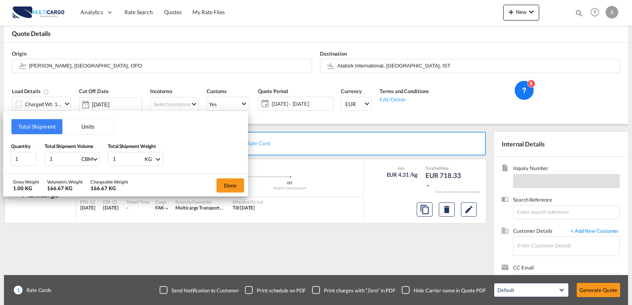
drag, startPoint x: 65, startPoint y: 157, endPoint x: 74, endPoint y: 157, distance: 8.7
click at [41, 161] on div "Quantity 1 Total Shipment Volume 1 CBM CBM CFT KG LB Total Shipment Weight 1 KG…" at bounding box center [125, 155] width 229 height 24
type input "0"
type input "0.96"
drag, startPoint x: 117, startPoint y: 159, endPoint x: 104, endPoint y: 158, distance: 13.1
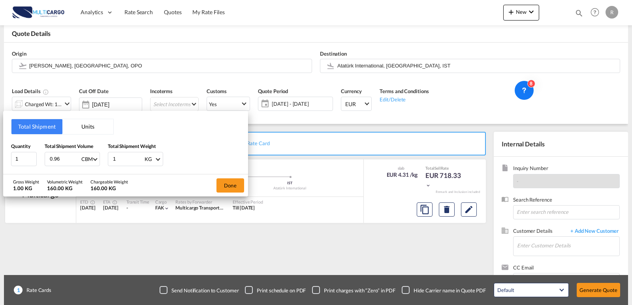
click at [104, 158] on div "Quantity 1 Total Shipment Volume 0.96 CBM CBM CFT KG LB Total Shipment Weight 1…" at bounding box center [125, 155] width 229 height 24
type input "375"
click at [225, 188] on button "Done" at bounding box center [231, 186] width 28 height 14
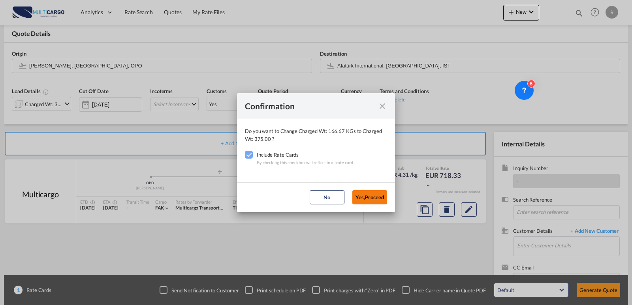
click at [365, 196] on button "Yes,Proceed" at bounding box center [369, 197] width 35 height 14
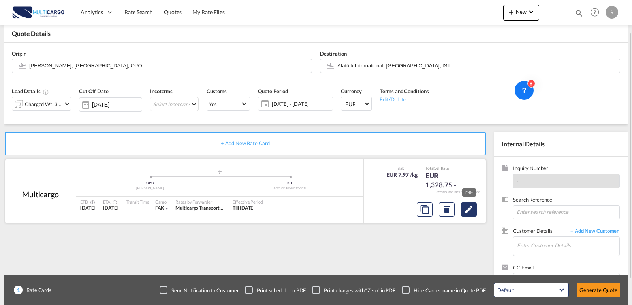
click at [469, 211] on md-icon "Edit" at bounding box center [468, 209] width 9 height 9
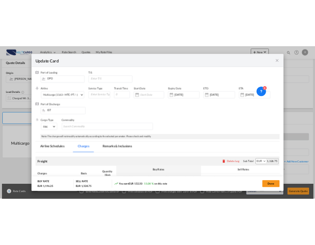
scroll to position [192, 0]
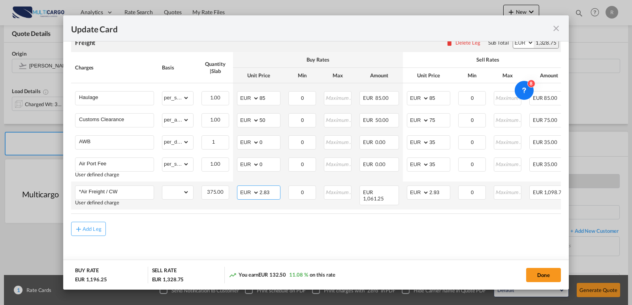
drag, startPoint x: 273, startPoint y: 191, endPoint x: 252, endPoint y: 185, distance: 21.7
click at [248, 186] on md-input-container "AED AFN ALL AMD ANG AOA ARS AUD AWG AZN BAM BBD BDT BGN BHD BIF BMD BND [PERSON…" at bounding box center [258, 193] width 43 height 14
type input "9"
type input "0.94"
click at [415, 190] on md-input-container "AED AFN ALL AMD ANG AOA ARS AUD AWG AZN BAM BBD BDT BGN BHD BIF BMD BND [PERSON…" at bounding box center [428, 193] width 43 height 14
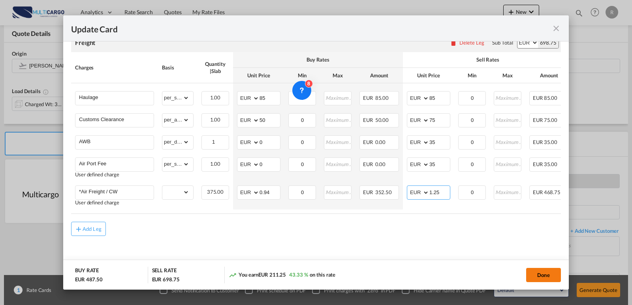
type input "1.25"
click at [534, 273] on button "Done" at bounding box center [543, 275] width 35 height 14
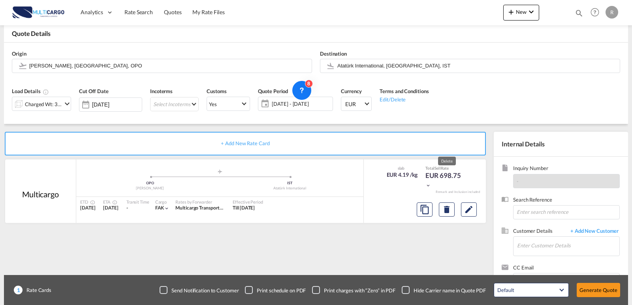
scroll to position [71, 0]
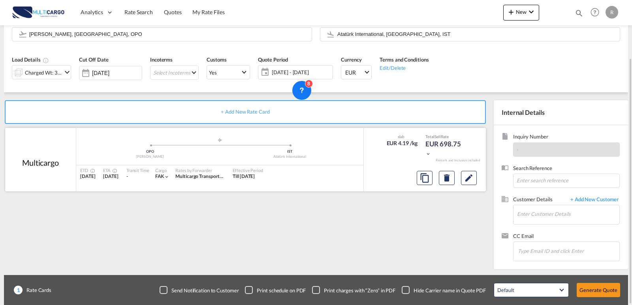
click at [480, 183] on div at bounding box center [425, 177] width 122 height 21
click at [474, 181] on md-icon "Edit" at bounding box center [468, 177] width 9 height 9
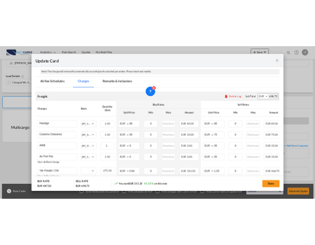
scroll to position [192, 0]
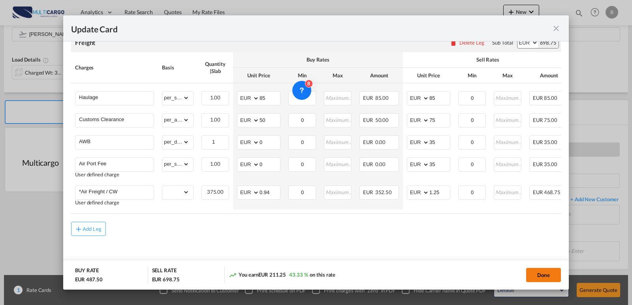
click at [547, 277] on button "Done" at bounding box center [543, 275] width 35 height 14
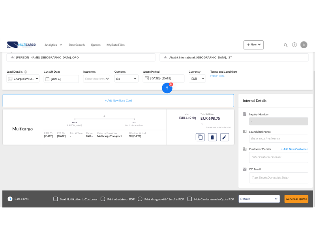
scroll to position [71, 0]
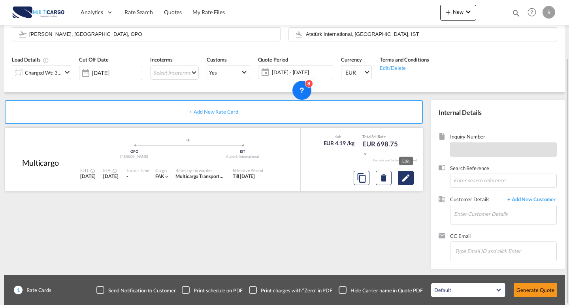
click at [411, 184] on button "Edit" at bounding box center [406, 178] width 16 height 14
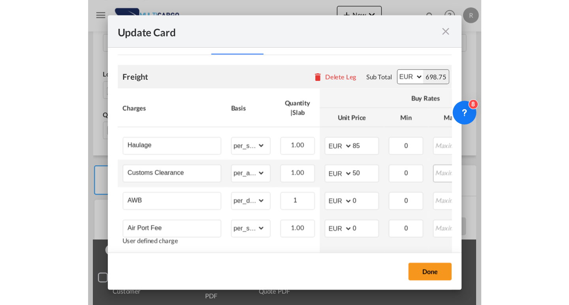
scroll to position [198, 0]
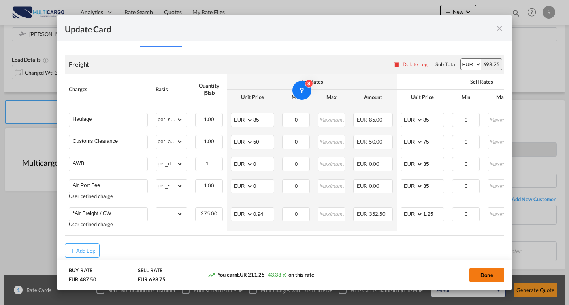
click at [481, 271] on button "Done" at bounding box center [486, 275] width 35 height 14
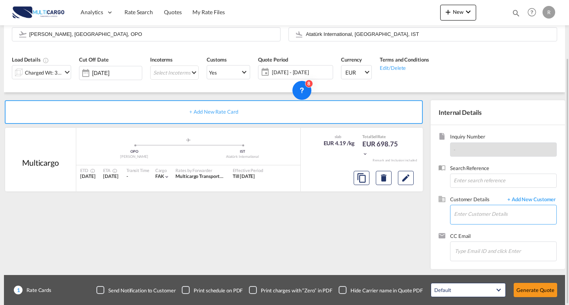
click at [469, 224] on md-autocomplete at bounding box center [505, 215] width 103 height 20
click at [473, 193] on div "Search Reference" at bounding box center [498, 180] width 119 height 31
click at [473, 216] on input "Enter Customer Details" at bounding box center [505, 214] width 102 height 18
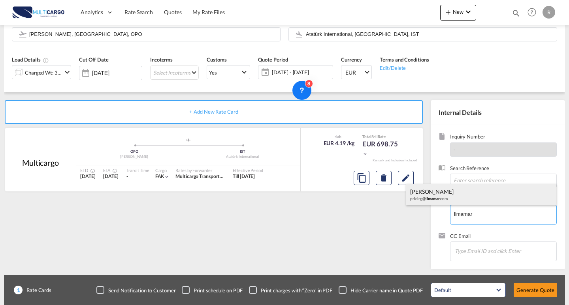
click at [435, 197] on div "[PERSON_NAME] pricing@ limamar .com" at bounding box center [481, 194] width 150 height 21
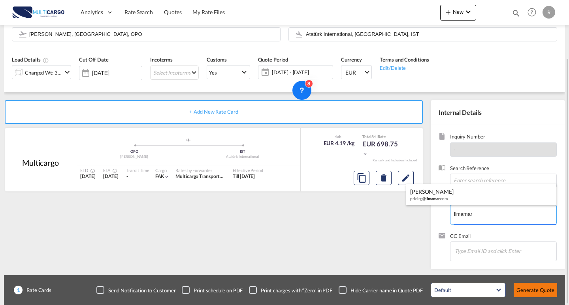
type input "LIMAMAR AIR AND SEA SERVICES CO LTD., [PERSON_NAME], [EMAIL_ADDRESS][DOMAIN_NAM…"
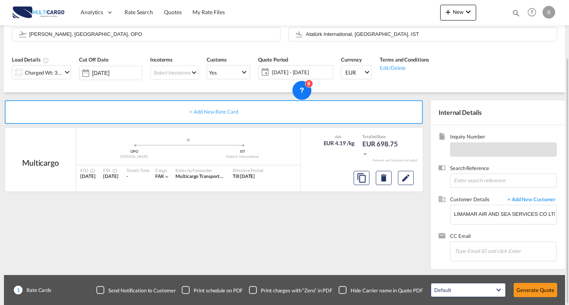
click at [543, 300] on div "Default All in Leg Totals Default Generate Quote" at bounding box center [494, 290] width 134 height 22
click at [539, 294] on button "Generate Quote" at bounding box center [535, 290] width 43 height 14
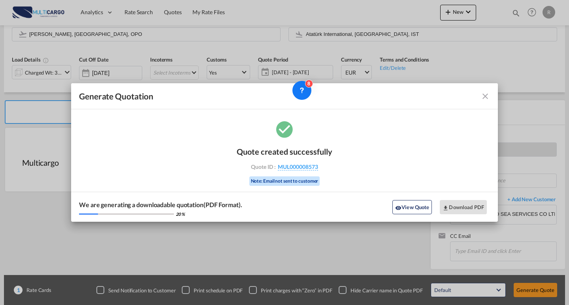
click at [488, 92] on md-icon "icon-close fg-AAA8AD cursor m-0" at bounding box center [485, 96] width 9 height 9
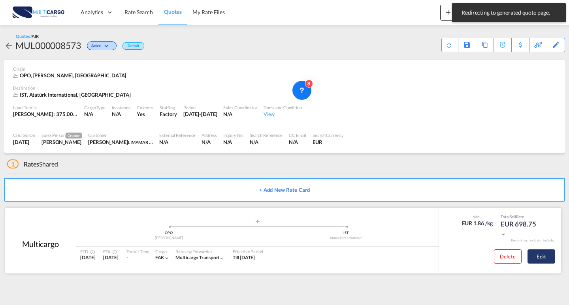
click at [534, 258] on button "Edit" at bounding box center [542, 257] width 28 height 14
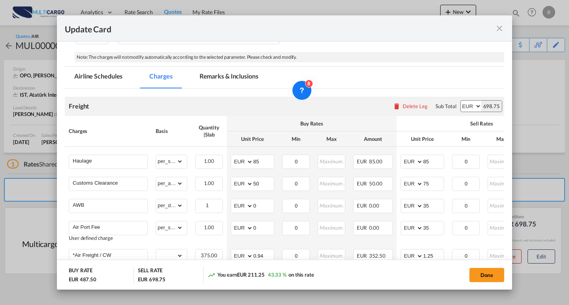
scroll to position [158, 0]
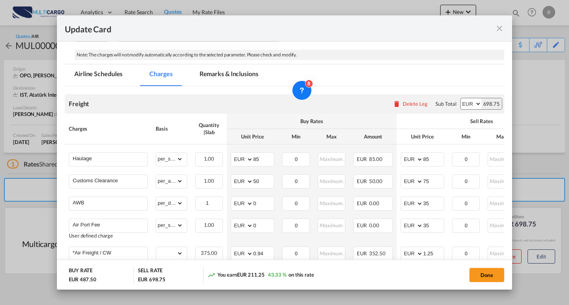
click at [107, 75] on md-tab-item "Airline Schedules" at bounding box center [98, 75] width 67 height 22
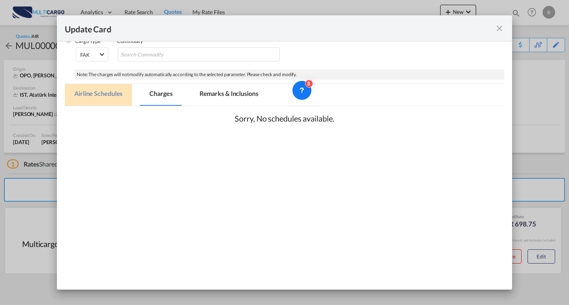
scroll to position [138, 0]
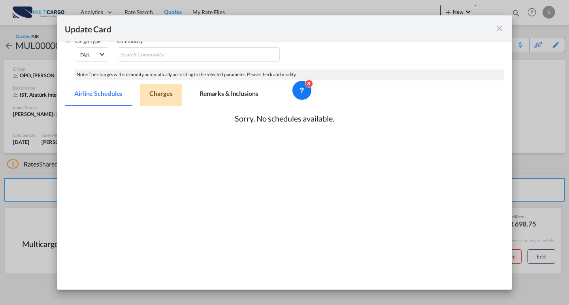
click at [158, 98] on md-tab-item "Charges" at bounding box center [161, 95] width 42 height 22
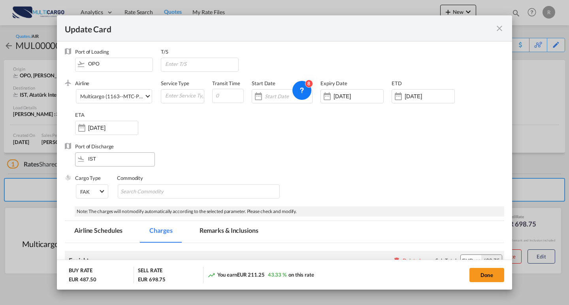
scroll to position [0, 0]
click at [123, 103] on md-select-value "Multicargo (1163--MTC-PT / -)" at bounding box center [115, 97] width 72 height 13
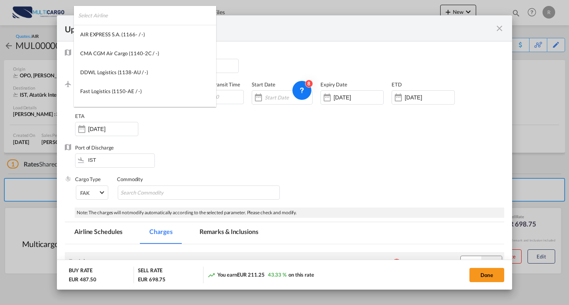
click at [147, 15] on input "search" at bounding box center [147, 15] width 138 height 19
type input "lufthansa"
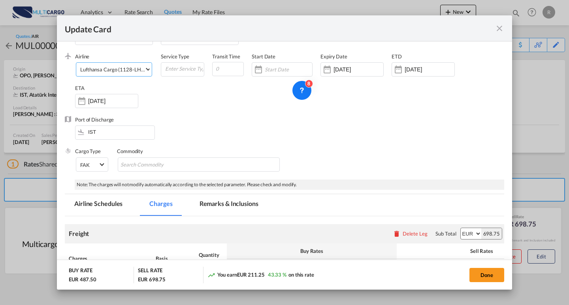
scroll to position [40, 0]
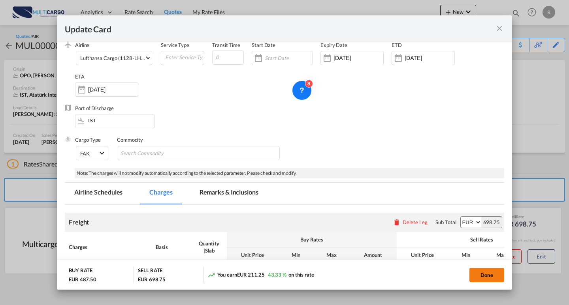
click at [472, 272] on button "Done" at bounding box center [486, 275] width 35 height 14
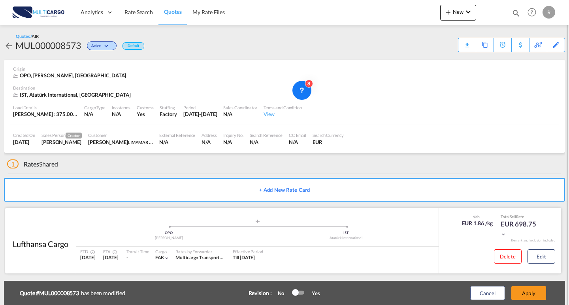
scroll to position [7, 0]
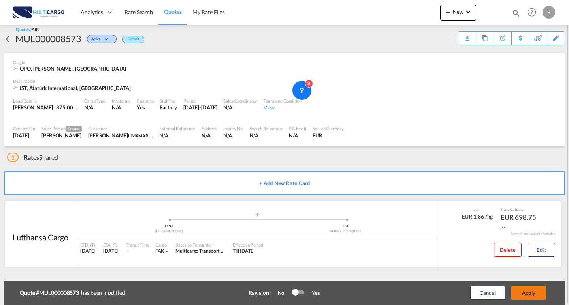
click at [533, 295] on button "Apply" at bounding box center [528, 293] width 35 height 14
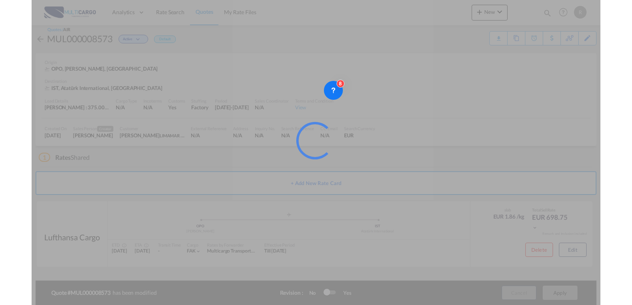
scroll to position [0, 0]
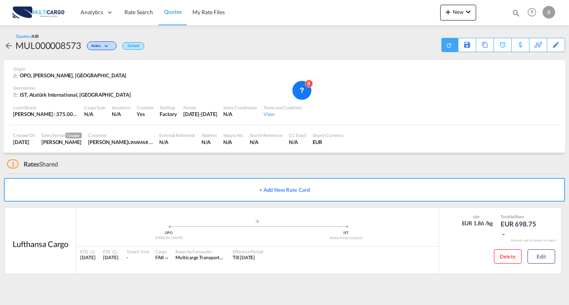
click at [449, 45] on md-icon "icon-refresh" at bounding box center [449, 45] width 6 height 6
click at [445, 48] on div "Download Quote" at bounding box center [434, 44] width 40 height 13
